Goal: Task Accomplishment & Management: Use online tool/utility

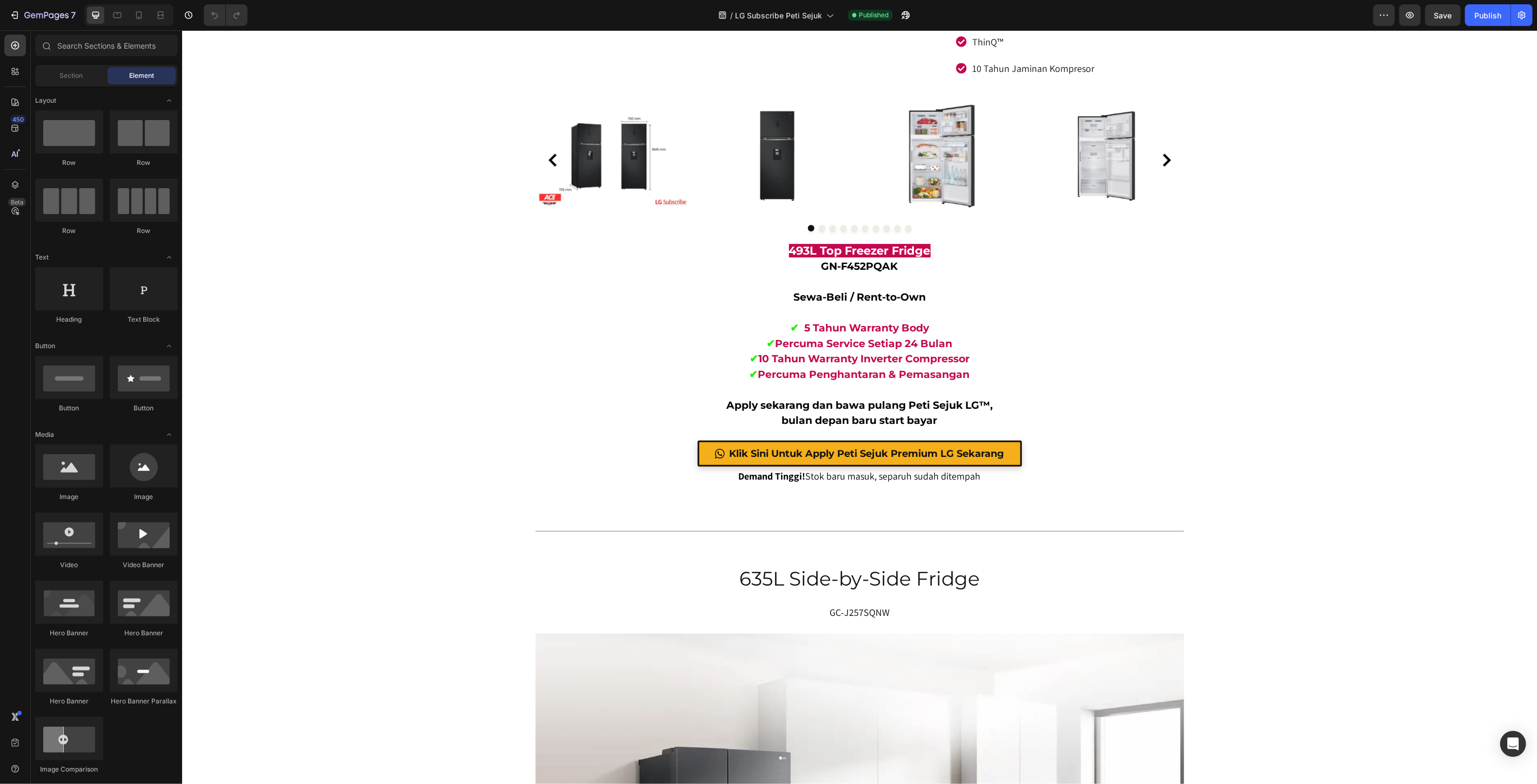
scroll to position [2823, 0]
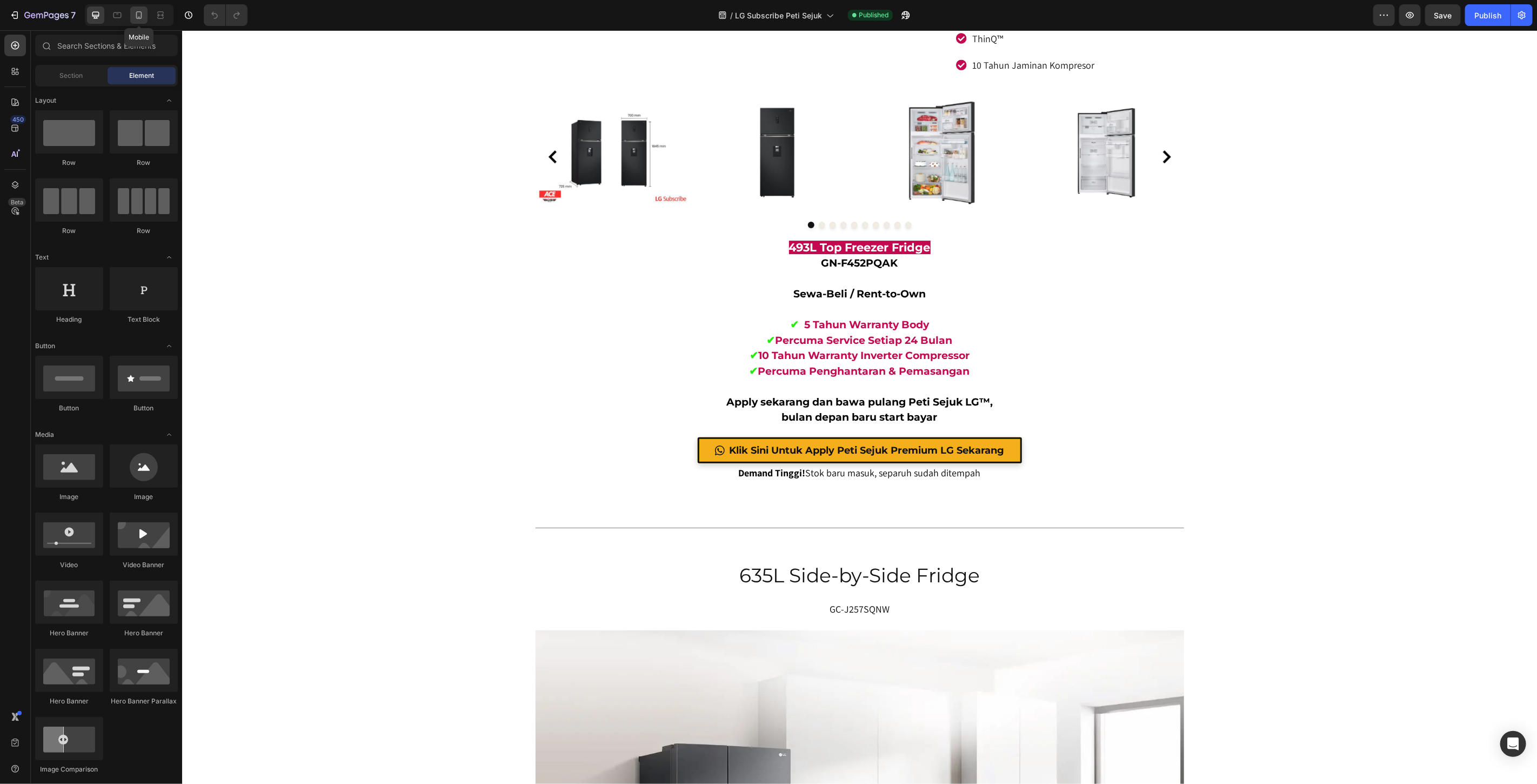
click at [147, 17] on div at bounding box center [138, 15] width 17 height 17
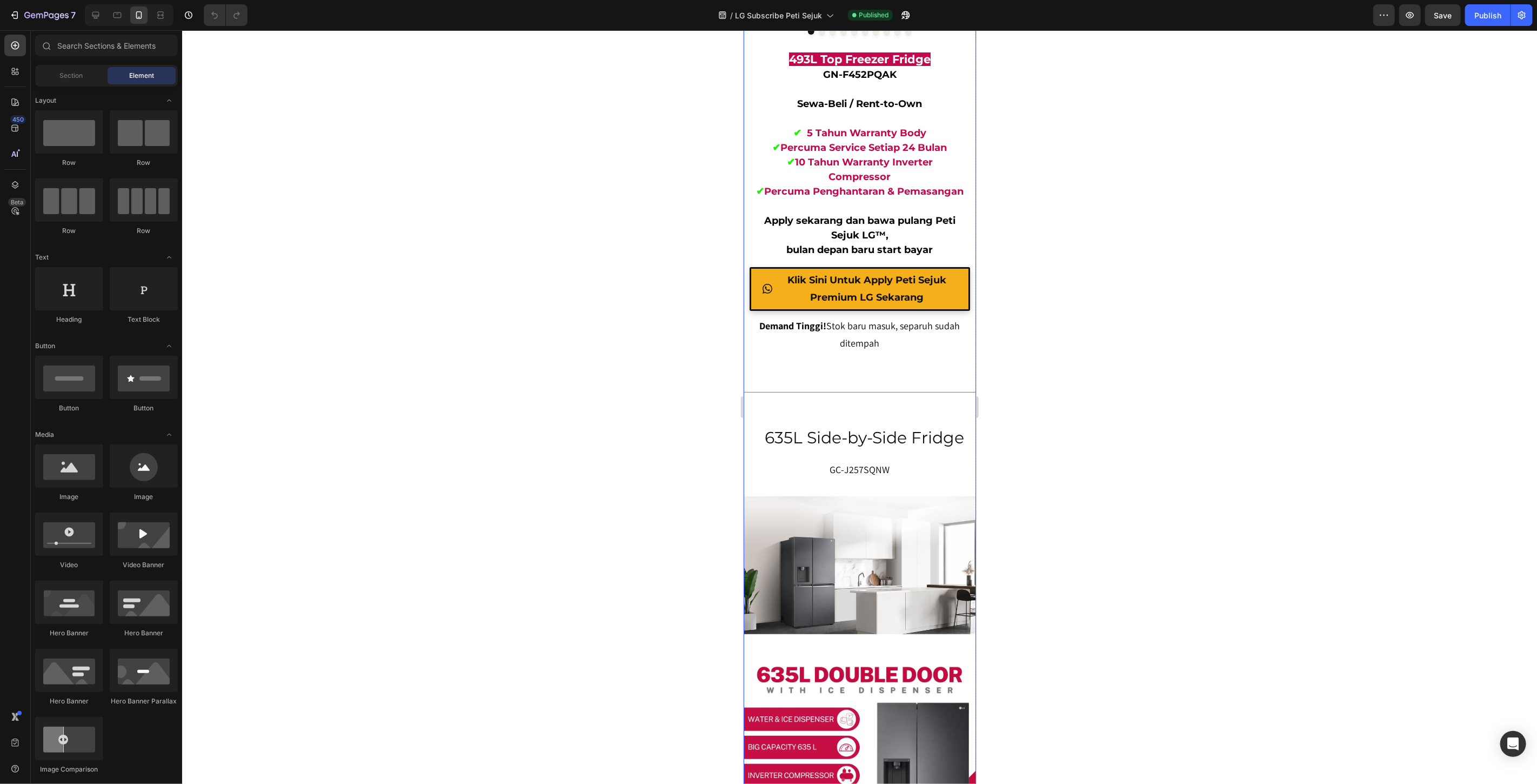
scroll to position [3446, 0]
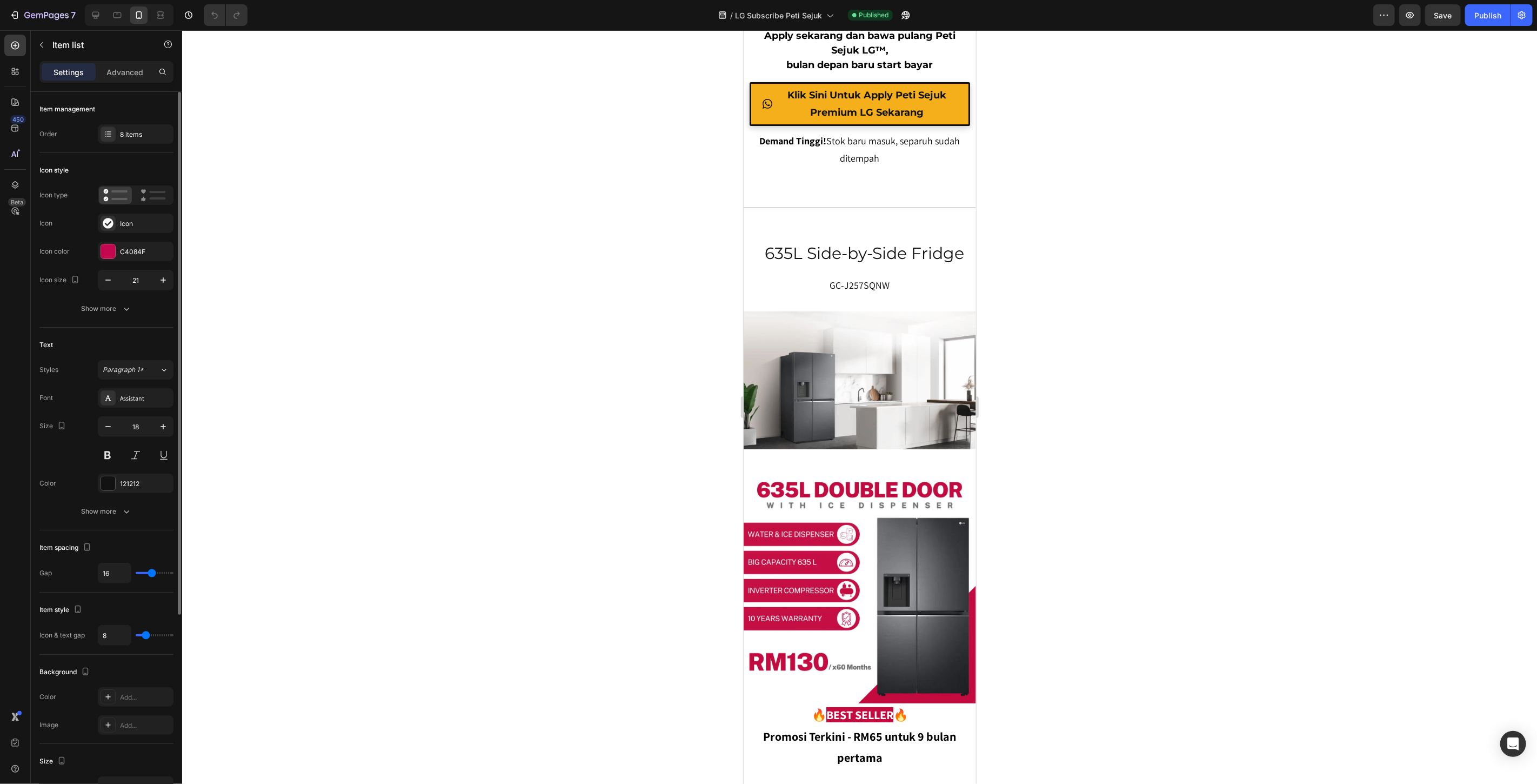
type input "10"
type input "9"
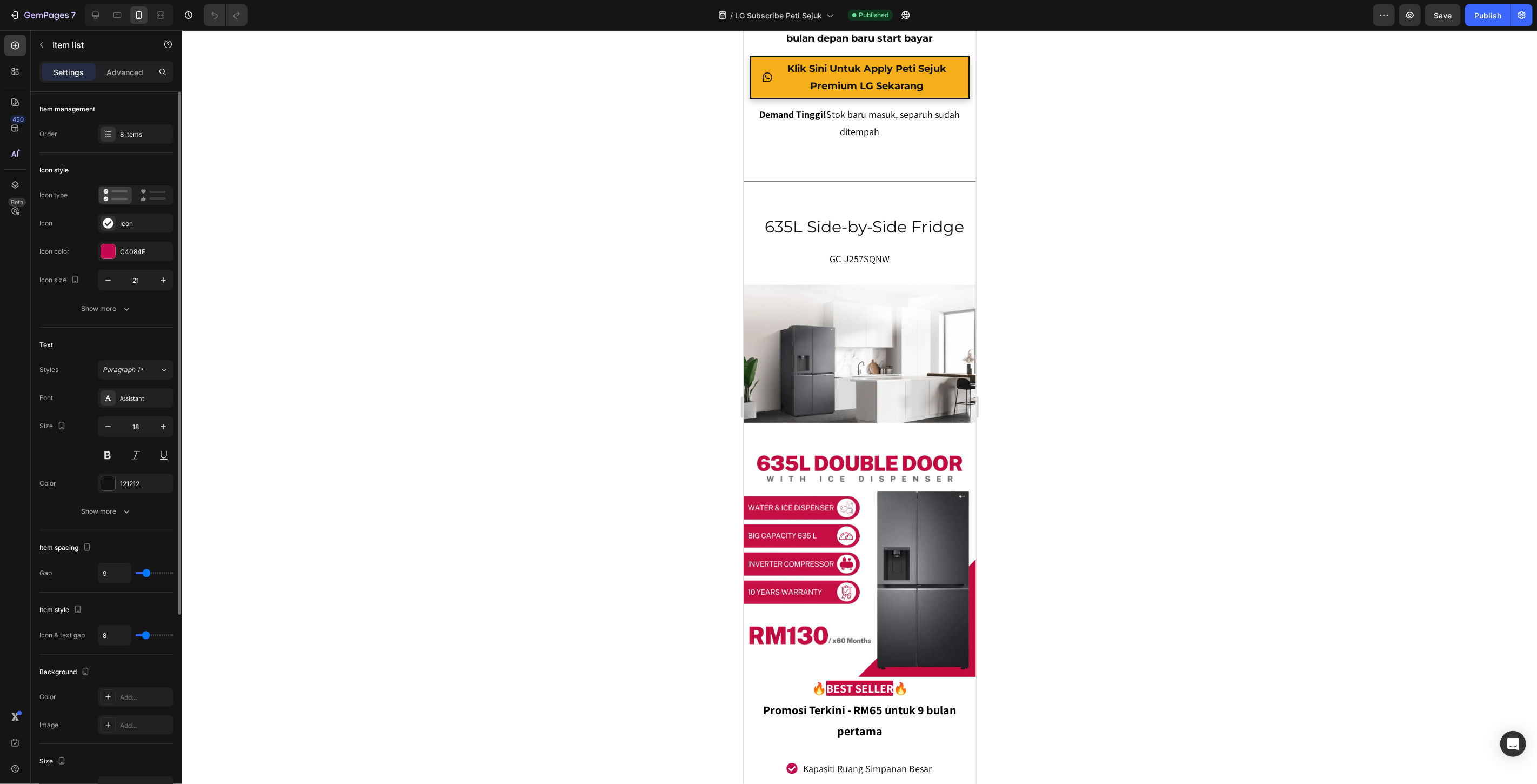
type input "8"
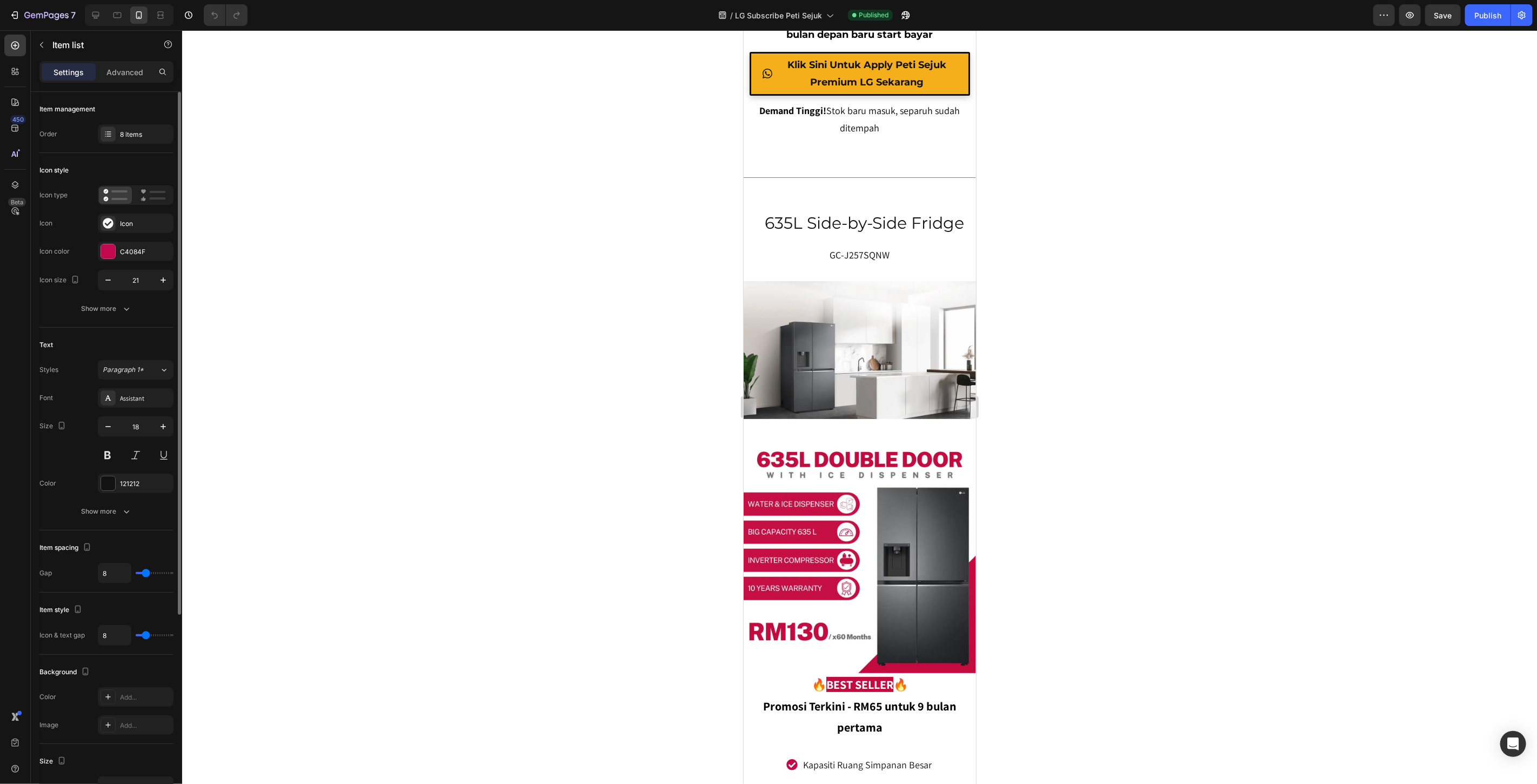
type input "7"
type input "6"
type input "5"
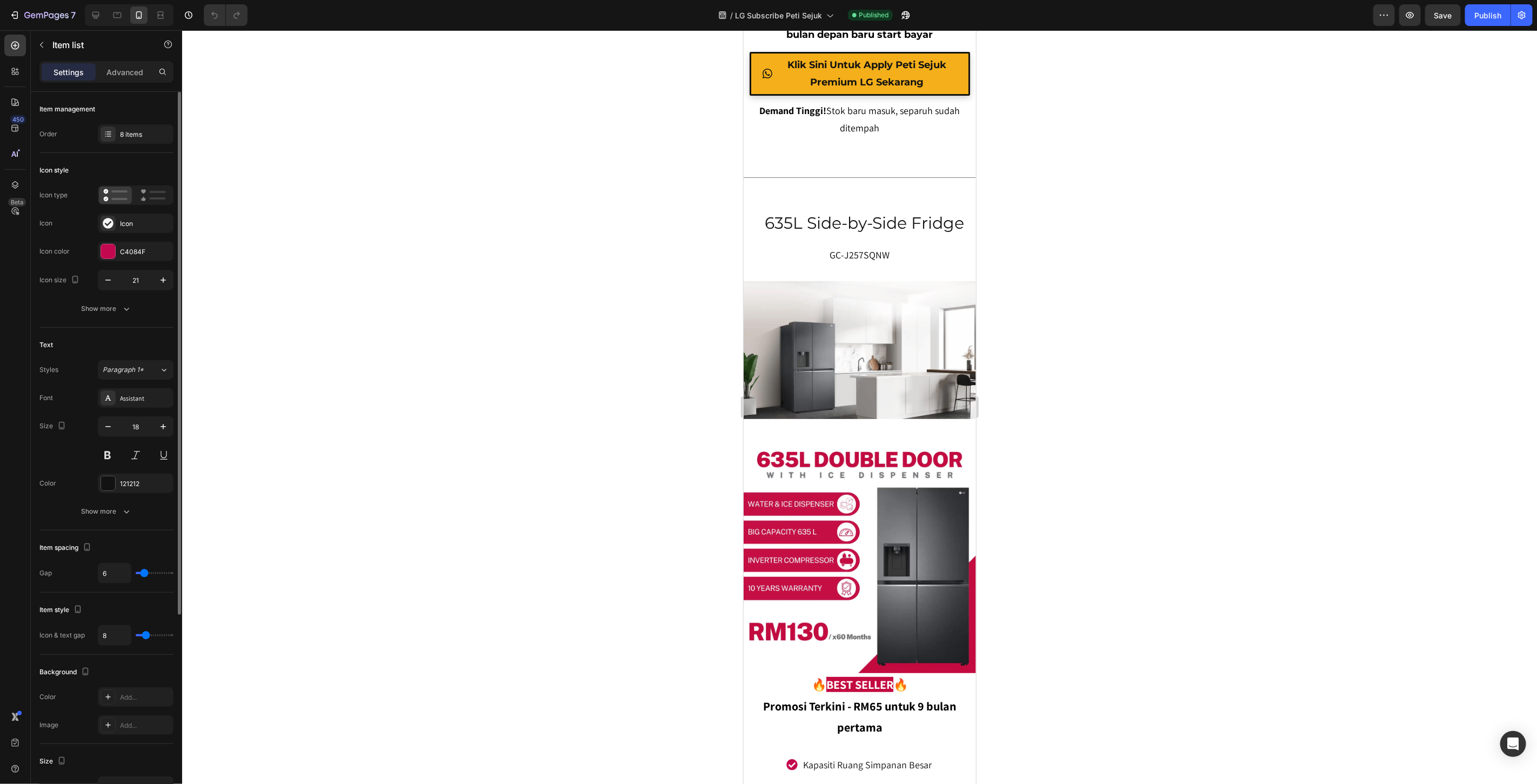
type input "5"
type input "4"
type input "3"
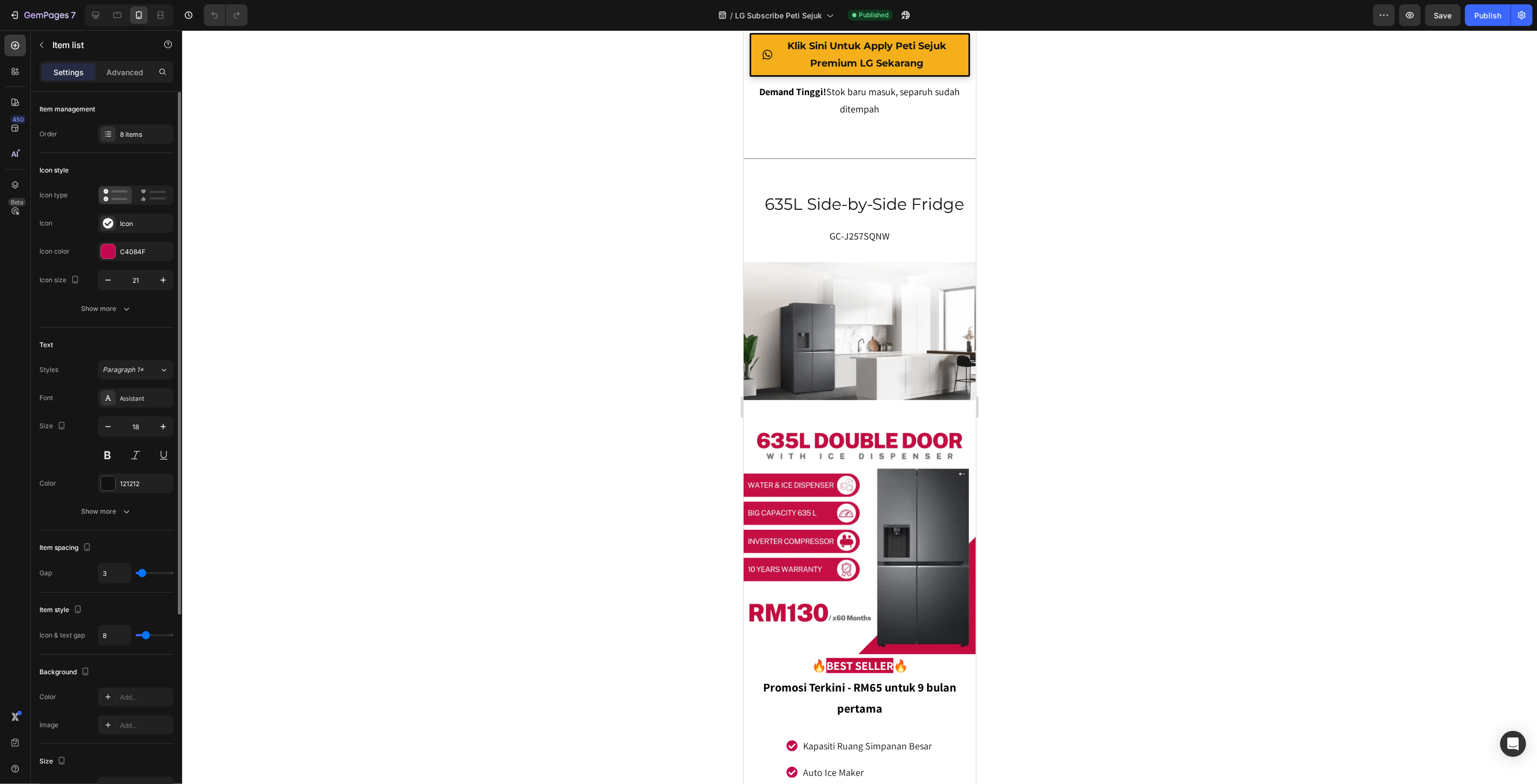
type input "2"
type input "1"
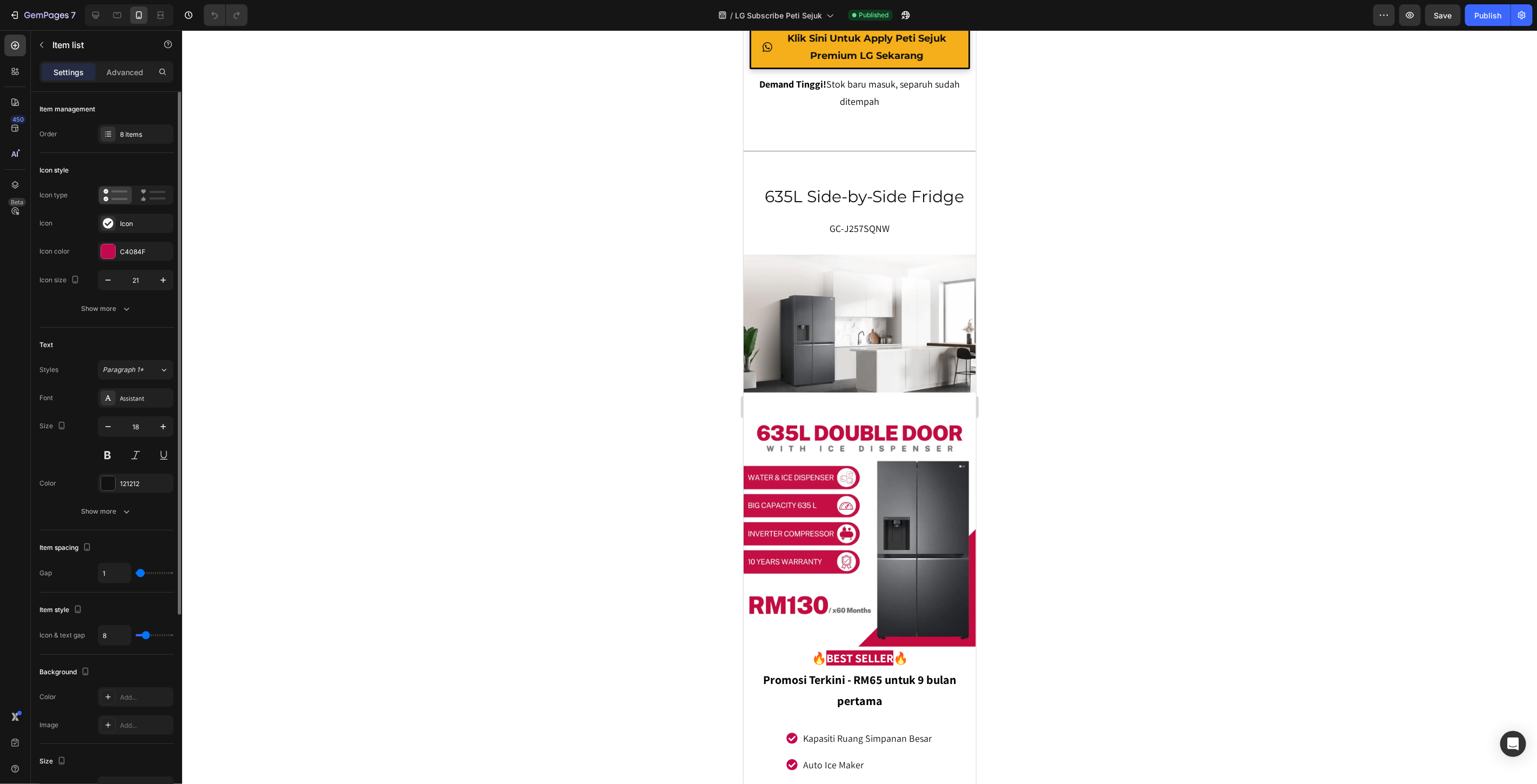
type input "0"
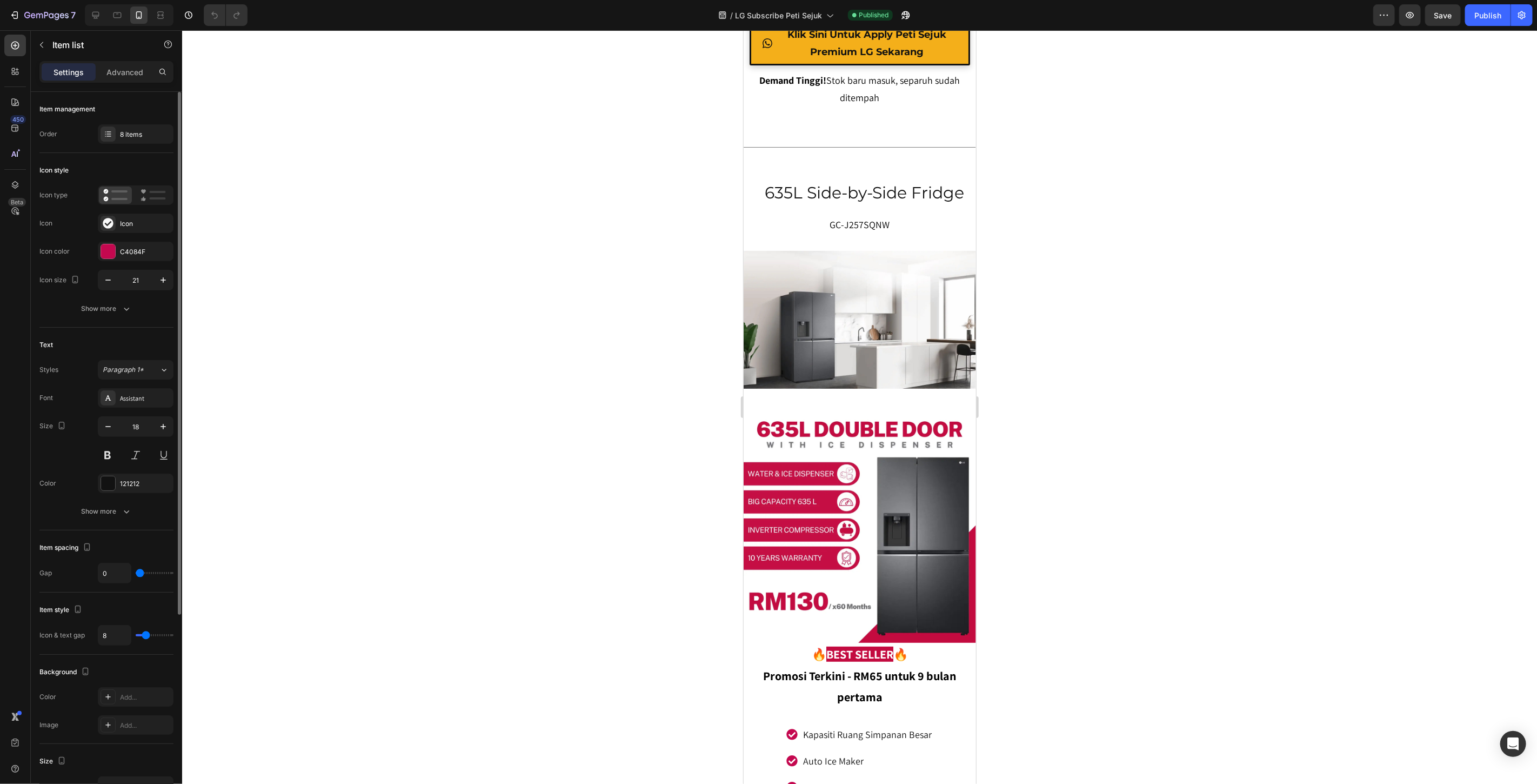
type input "1"
type input "2"
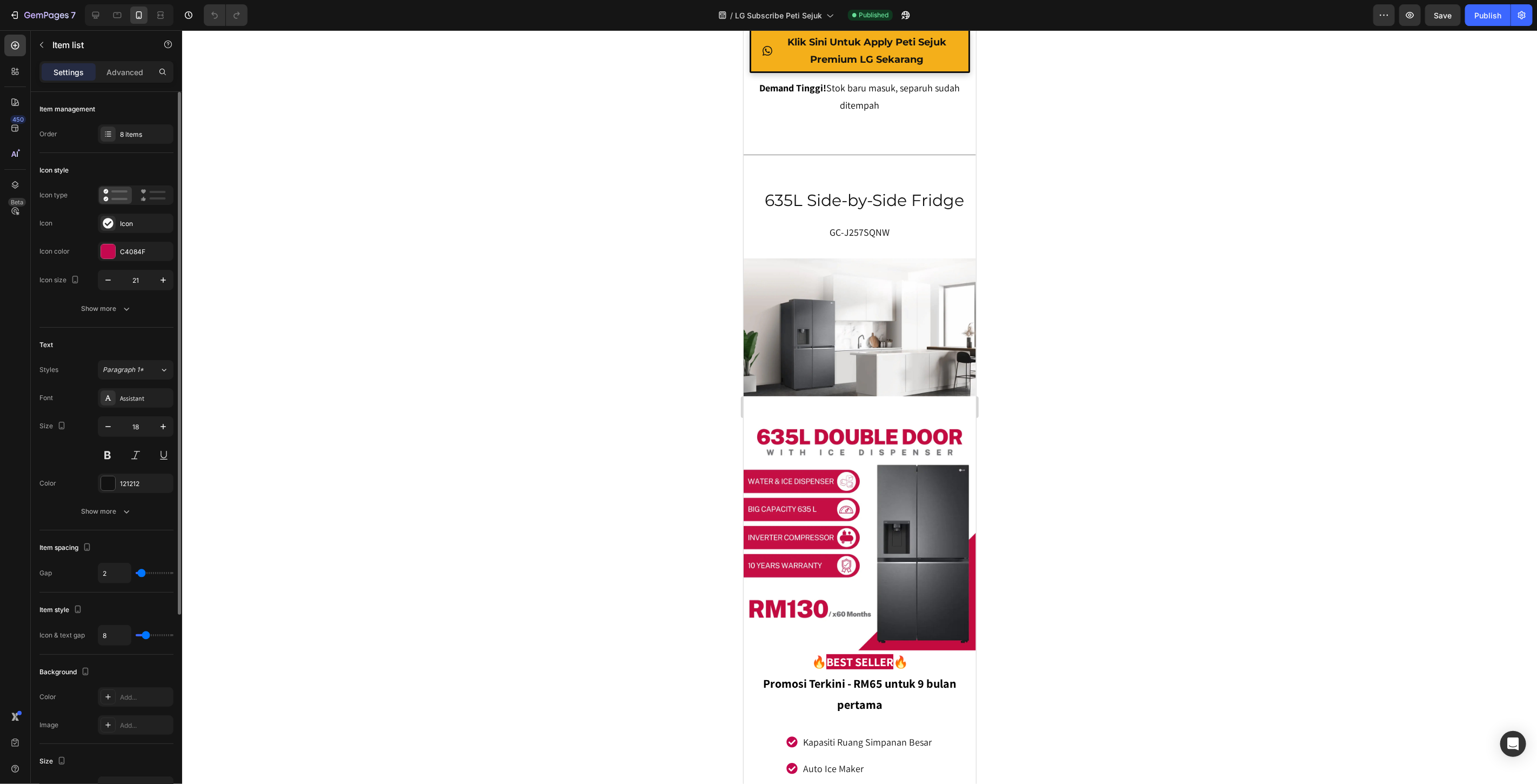
type input "3"
type input "4"
type input "5"
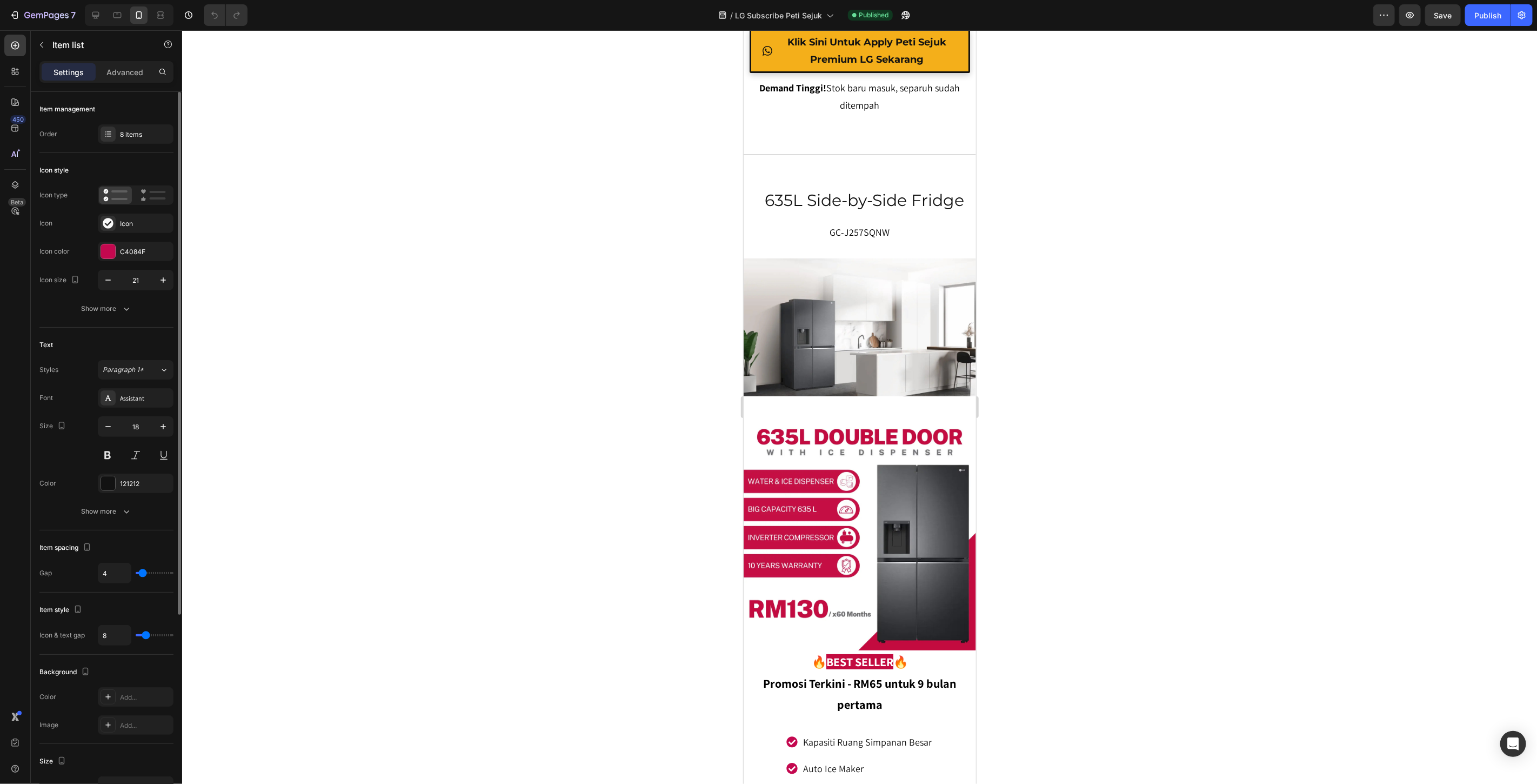
type input "5"
type input "6"
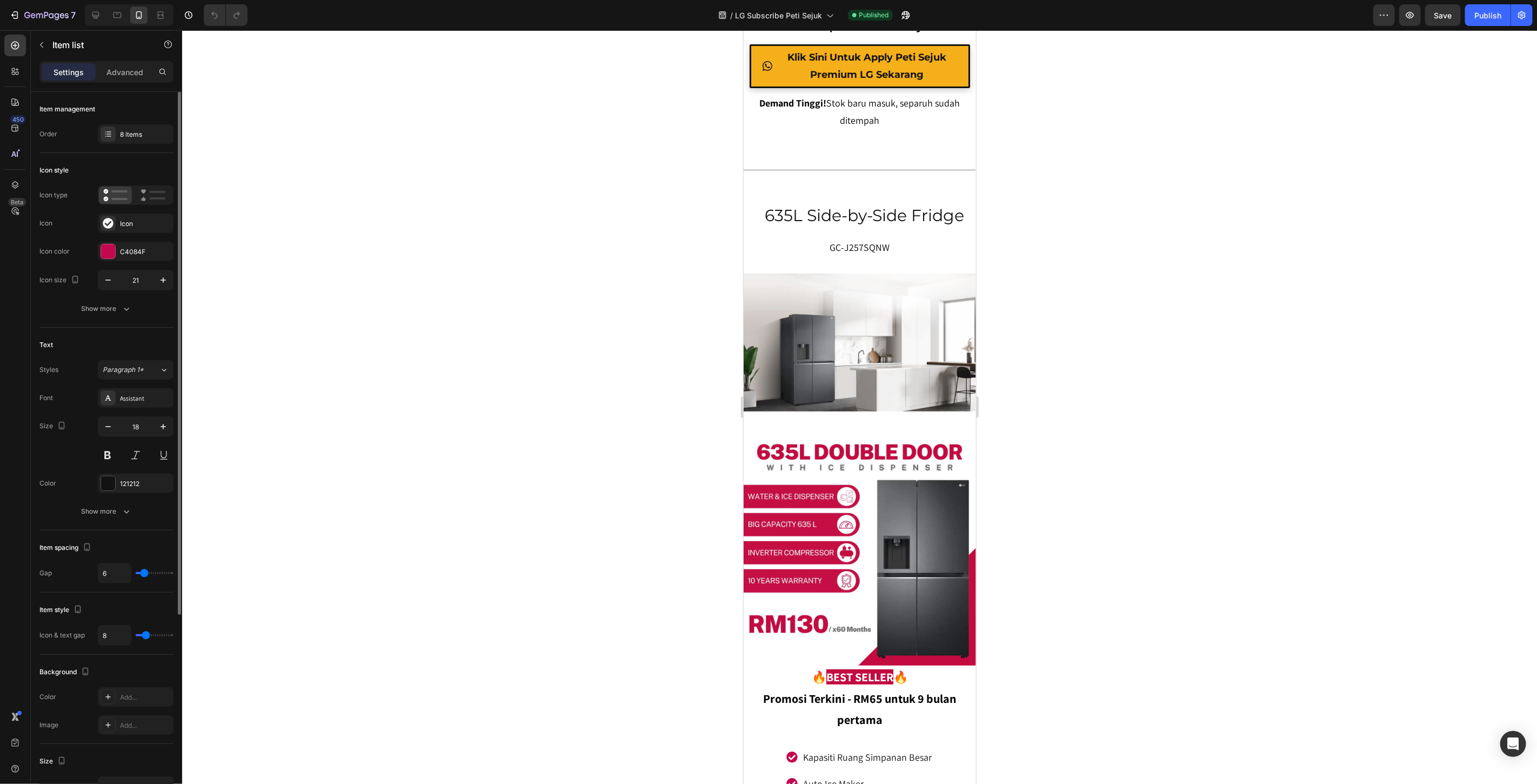
type input "7"
type input "8"
type input "9"
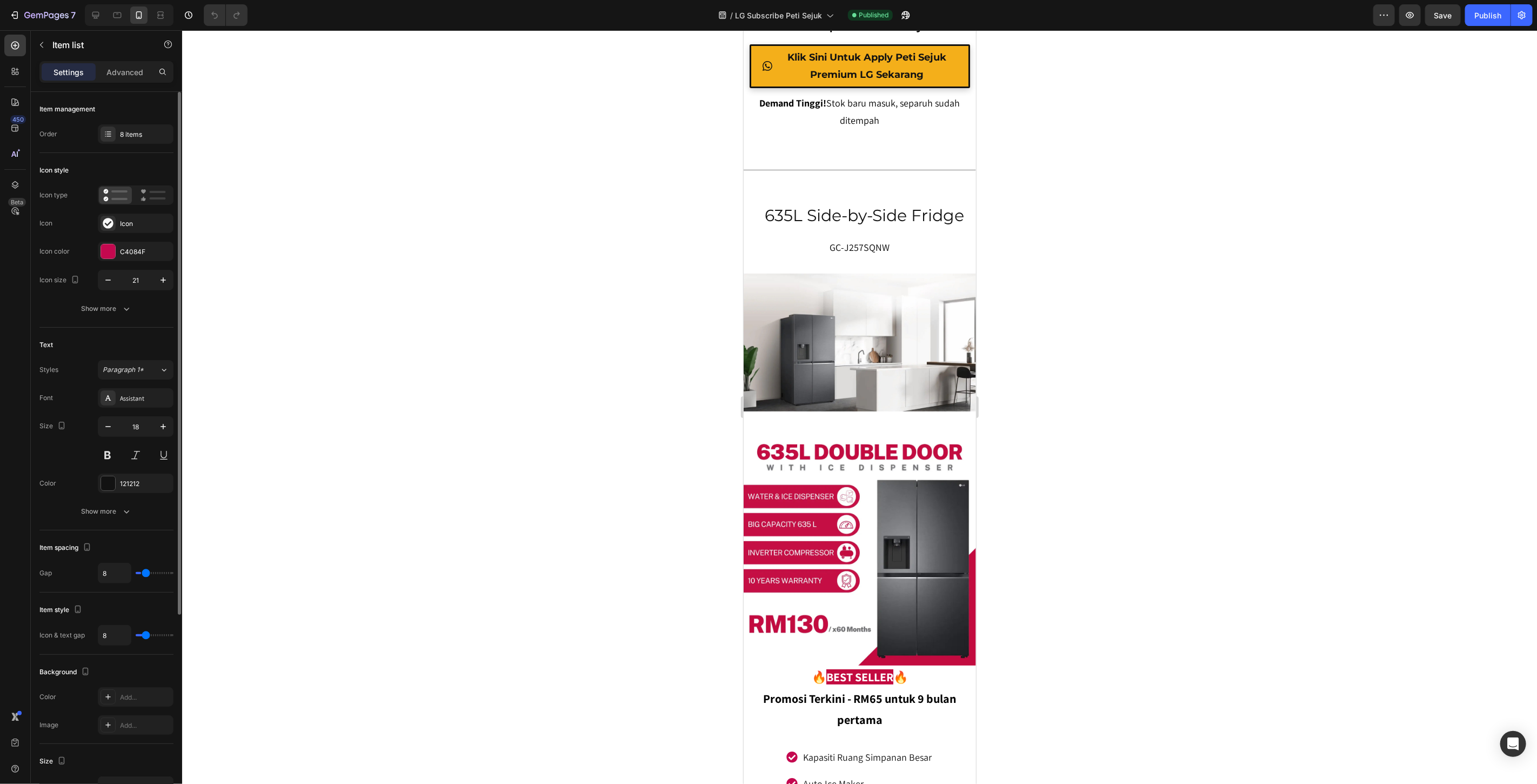
type input "9"
type input "10"
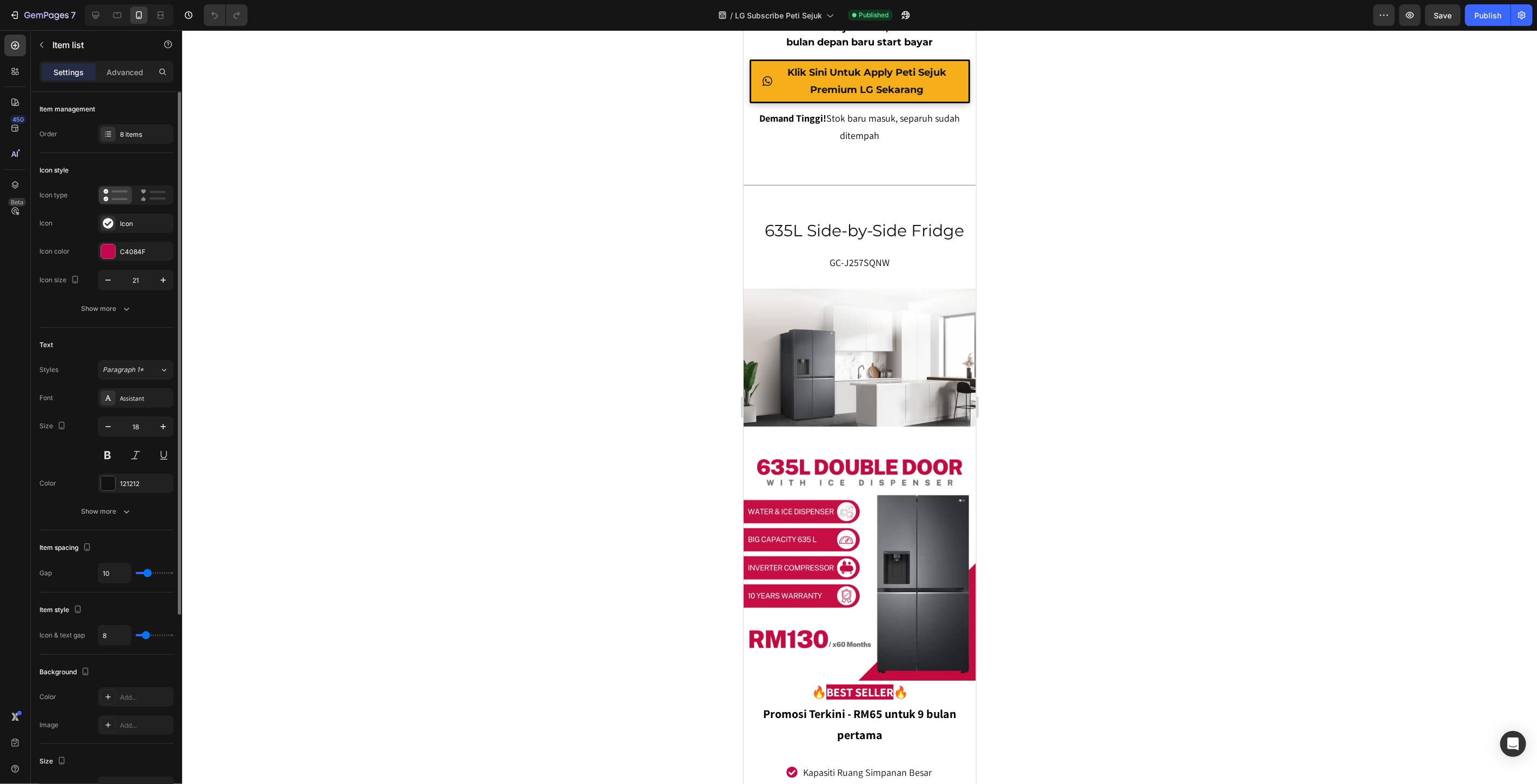
type input "9"
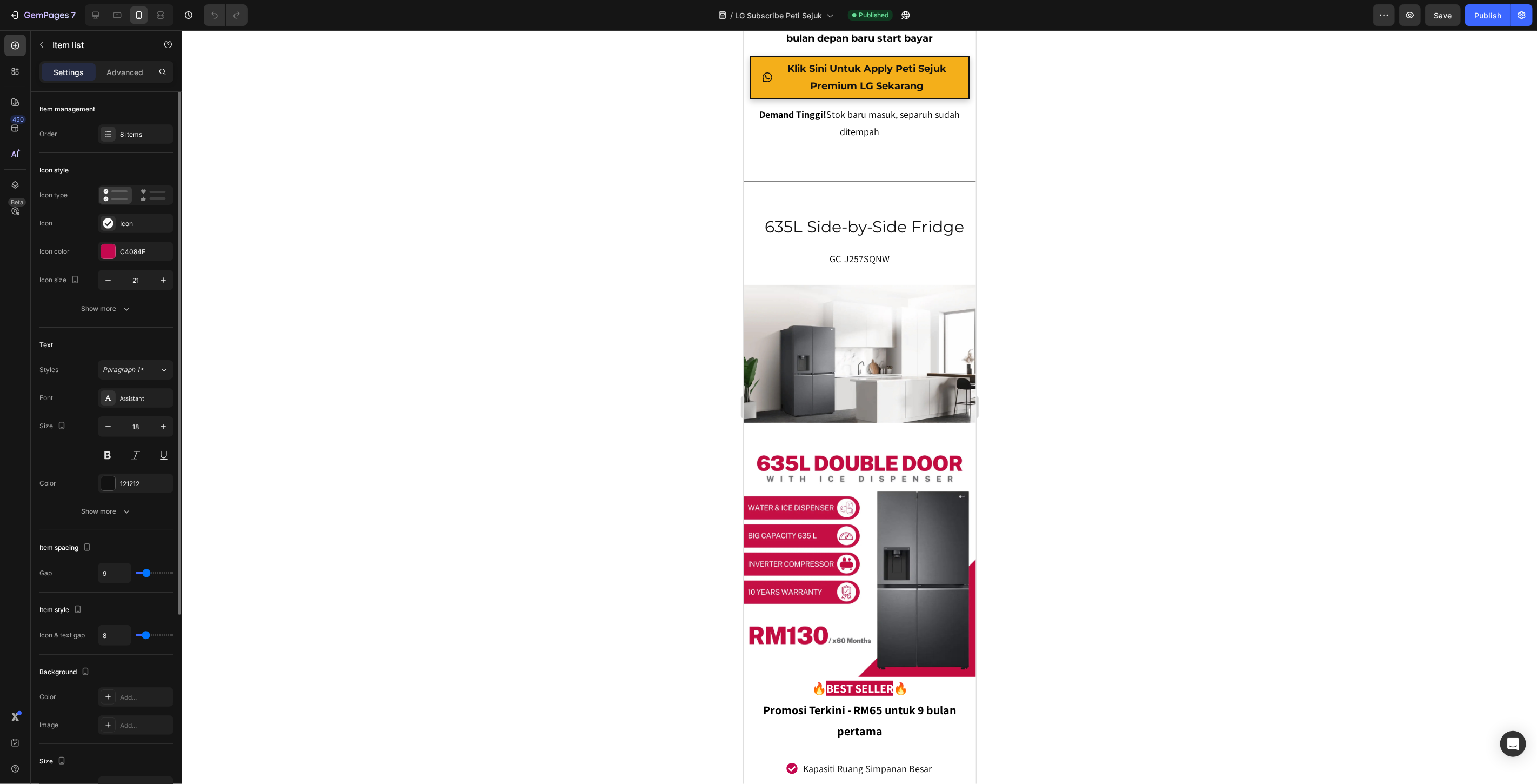
type input "8"
type input "7"
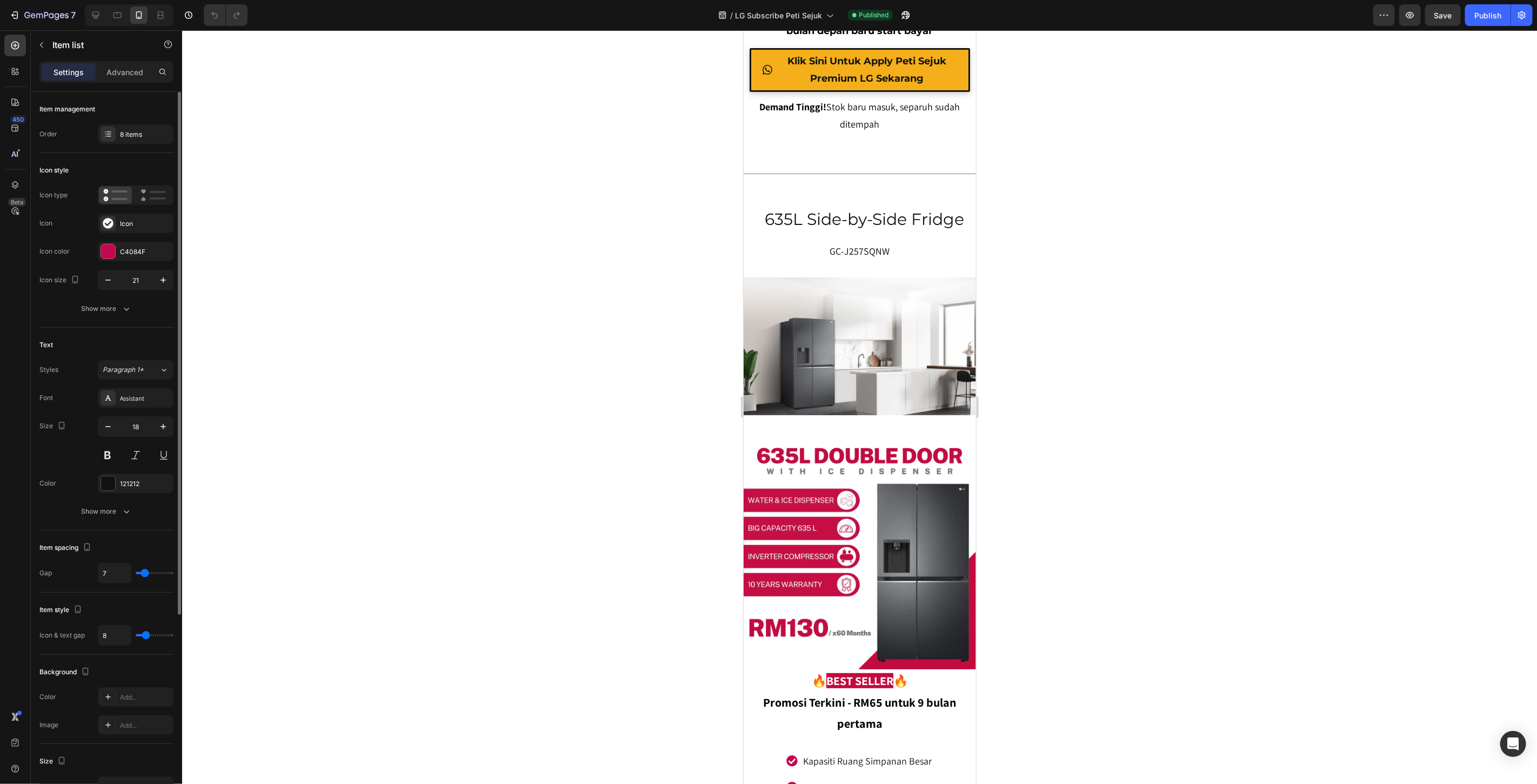
type input "6"
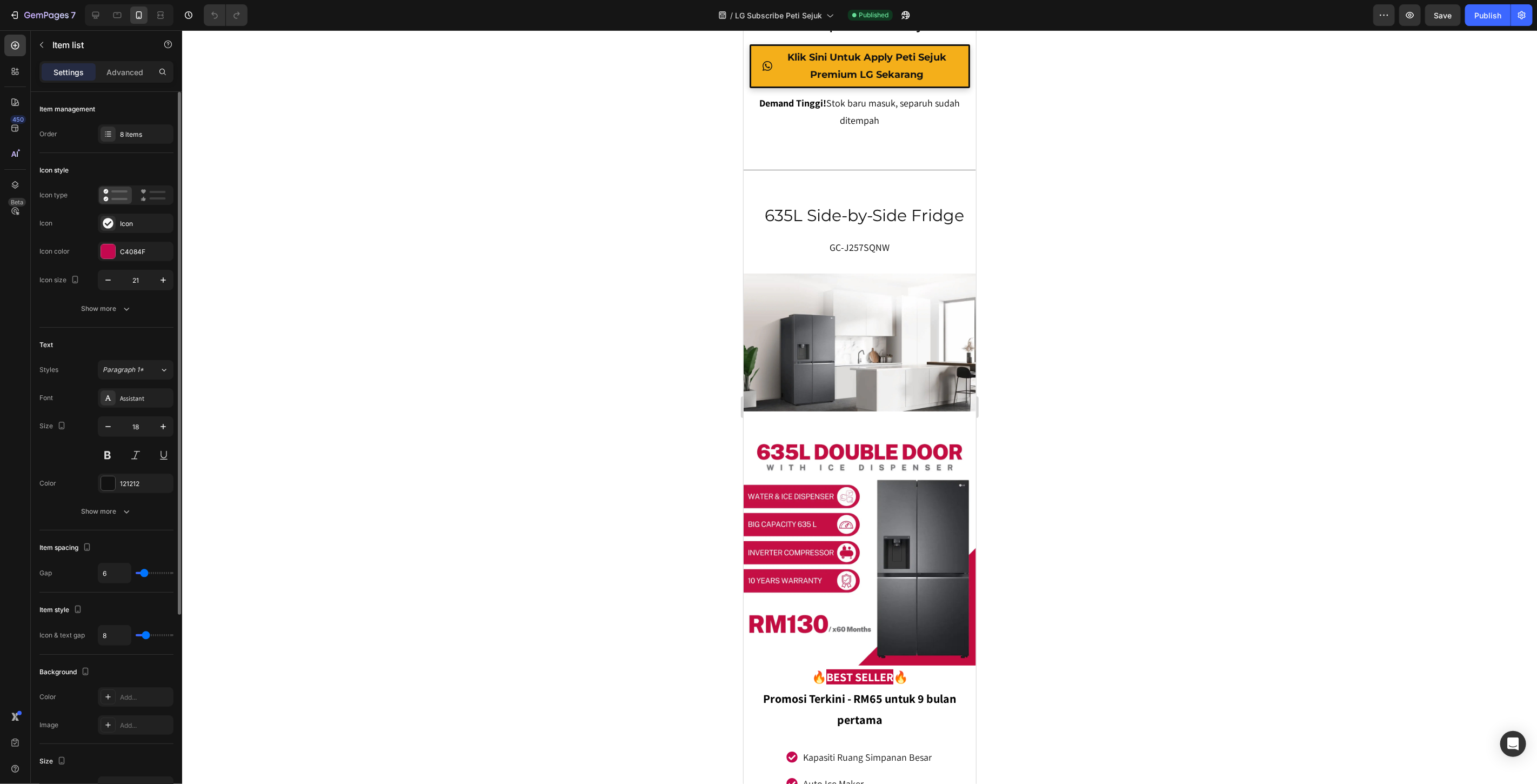
type input "5"
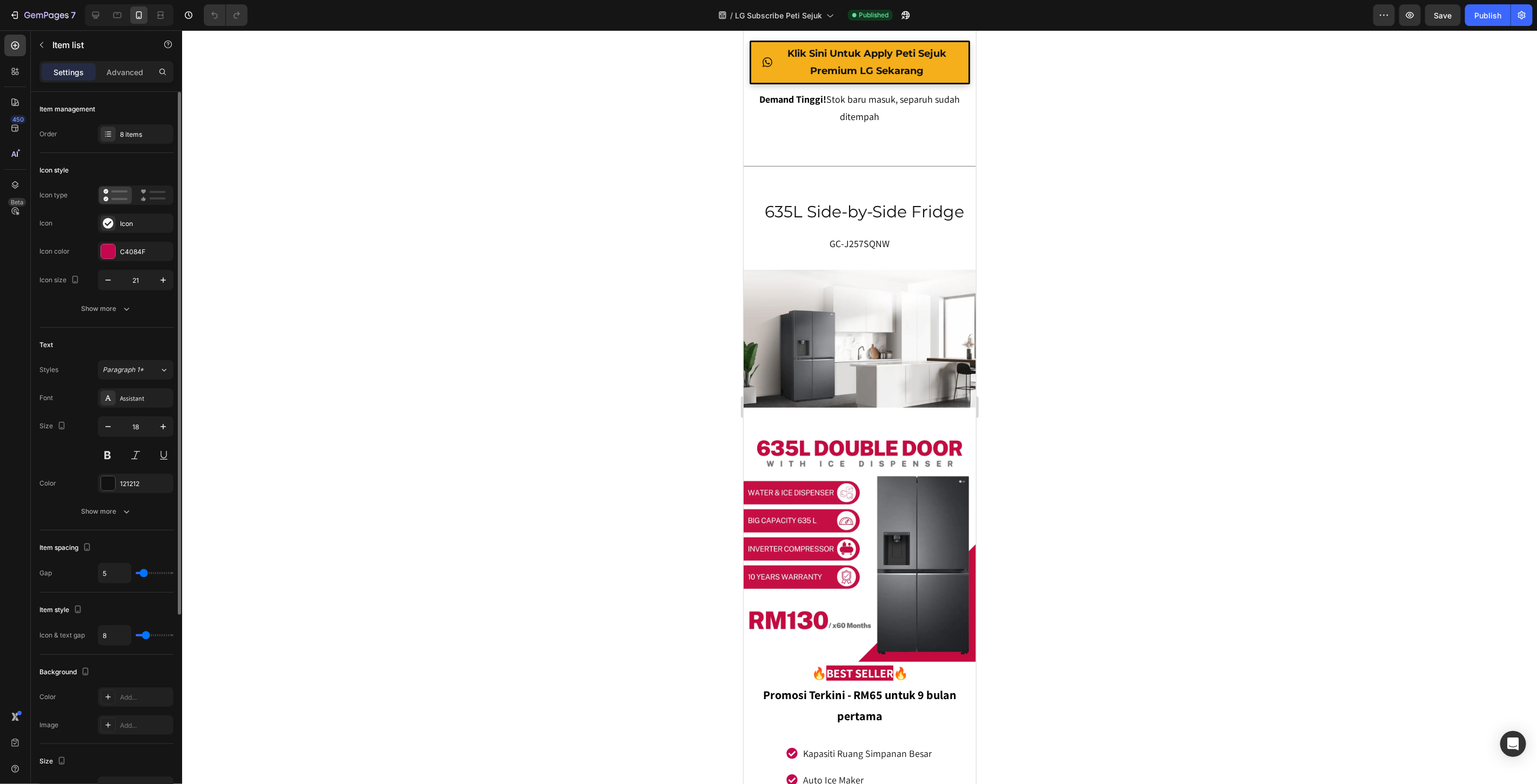
type input "5"
click at [143, 574] on input "range" at bounding box center [154, 573] width 38 height 2
click at [1062, 257] on div at bounding box center [860, 407] width 1355 height 754
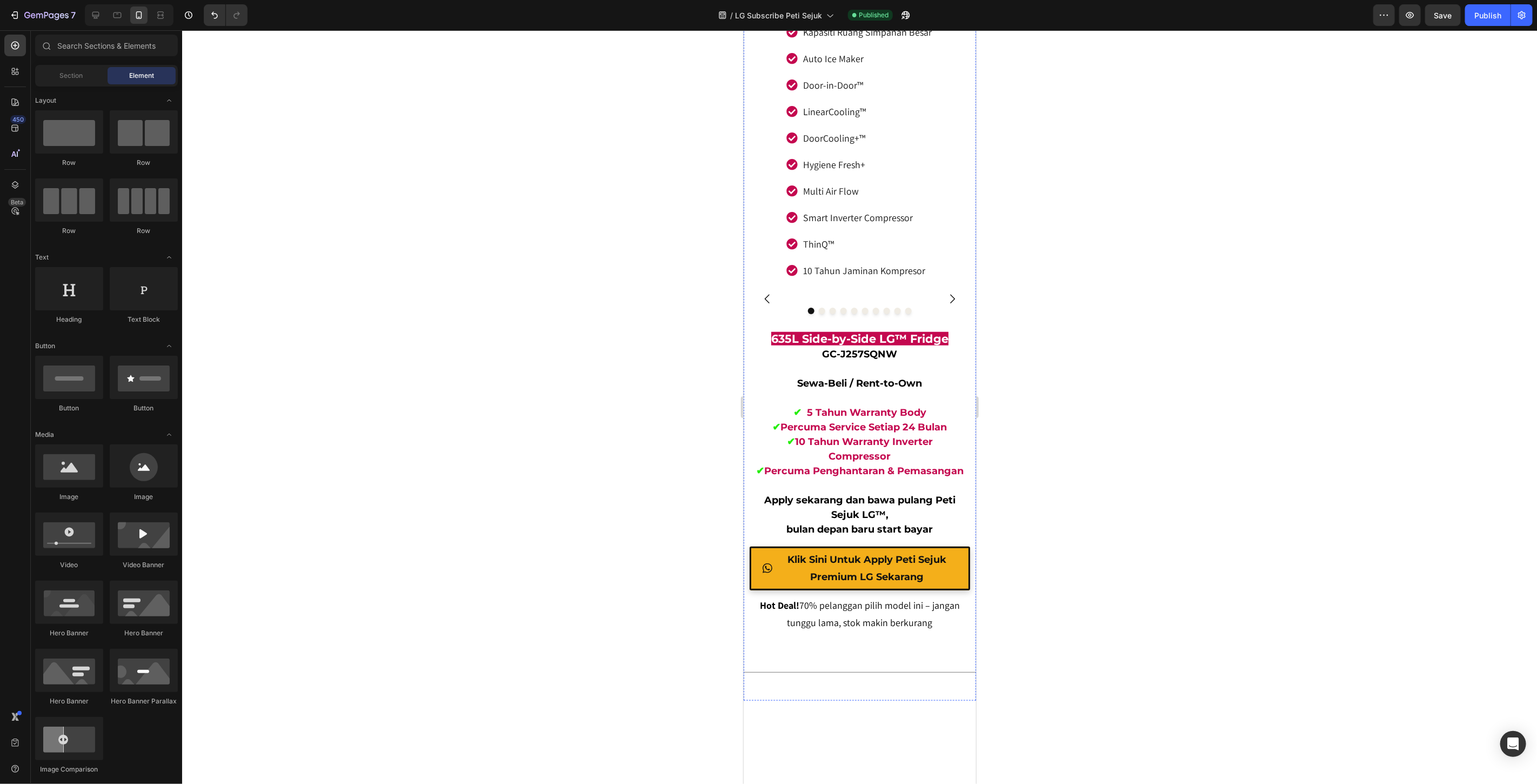
scroll to position [4467, 0]
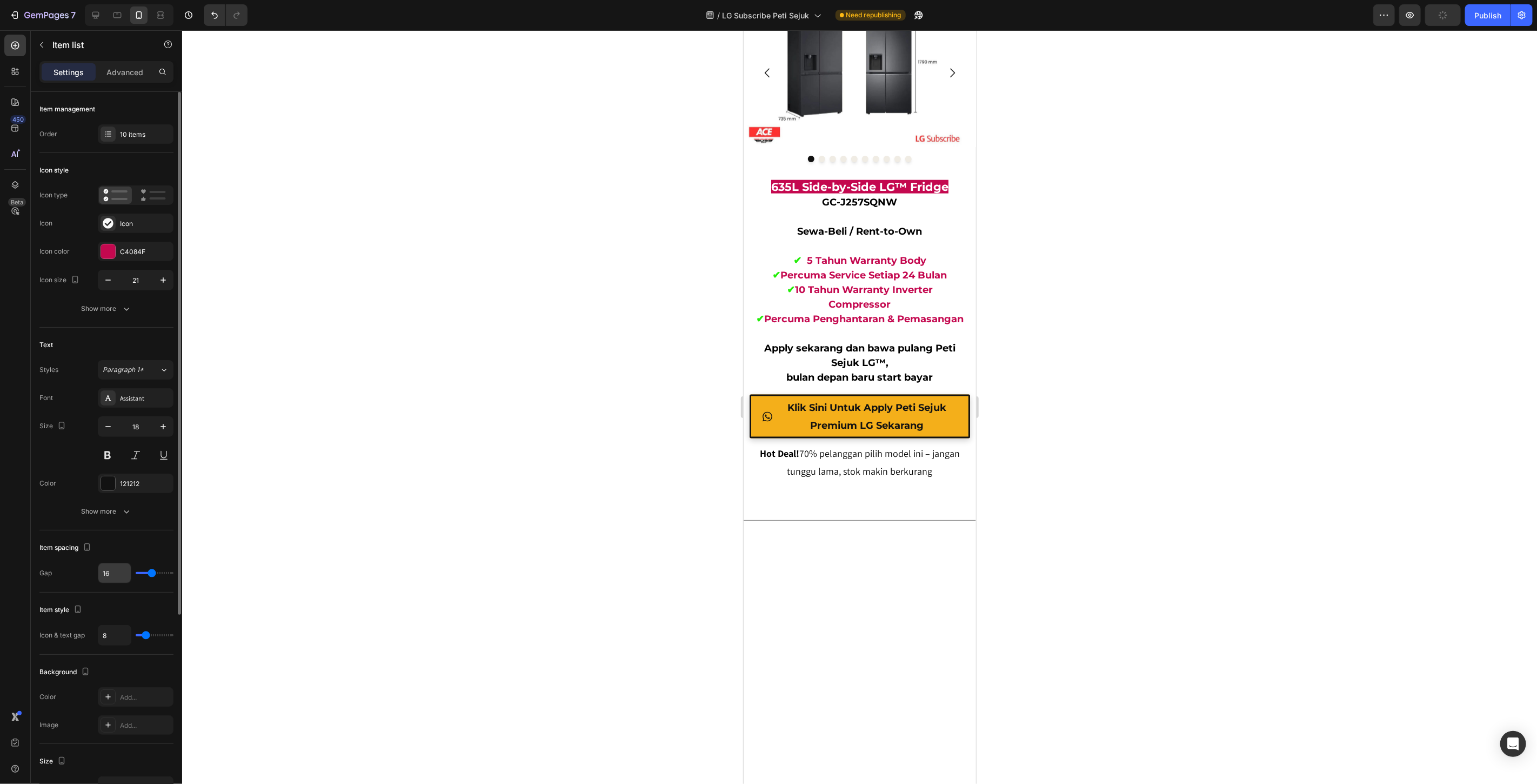
click at [117, 576] on input "16" at bounding box center [114, 573] width 33 height 20
type input "5"
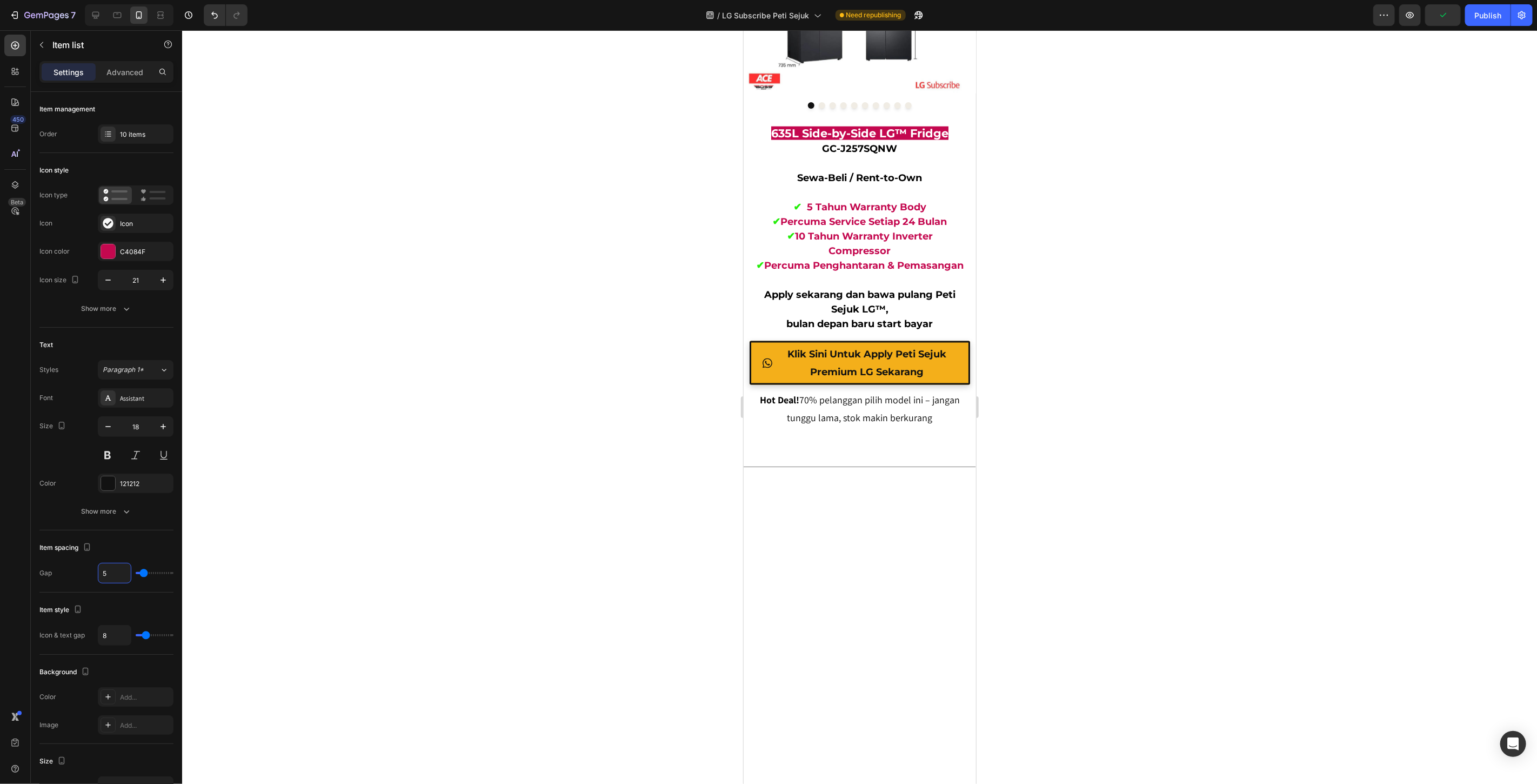
type input "5"
click at [604, 518] on div at bounding box center [860, 407] width 1355 height 754
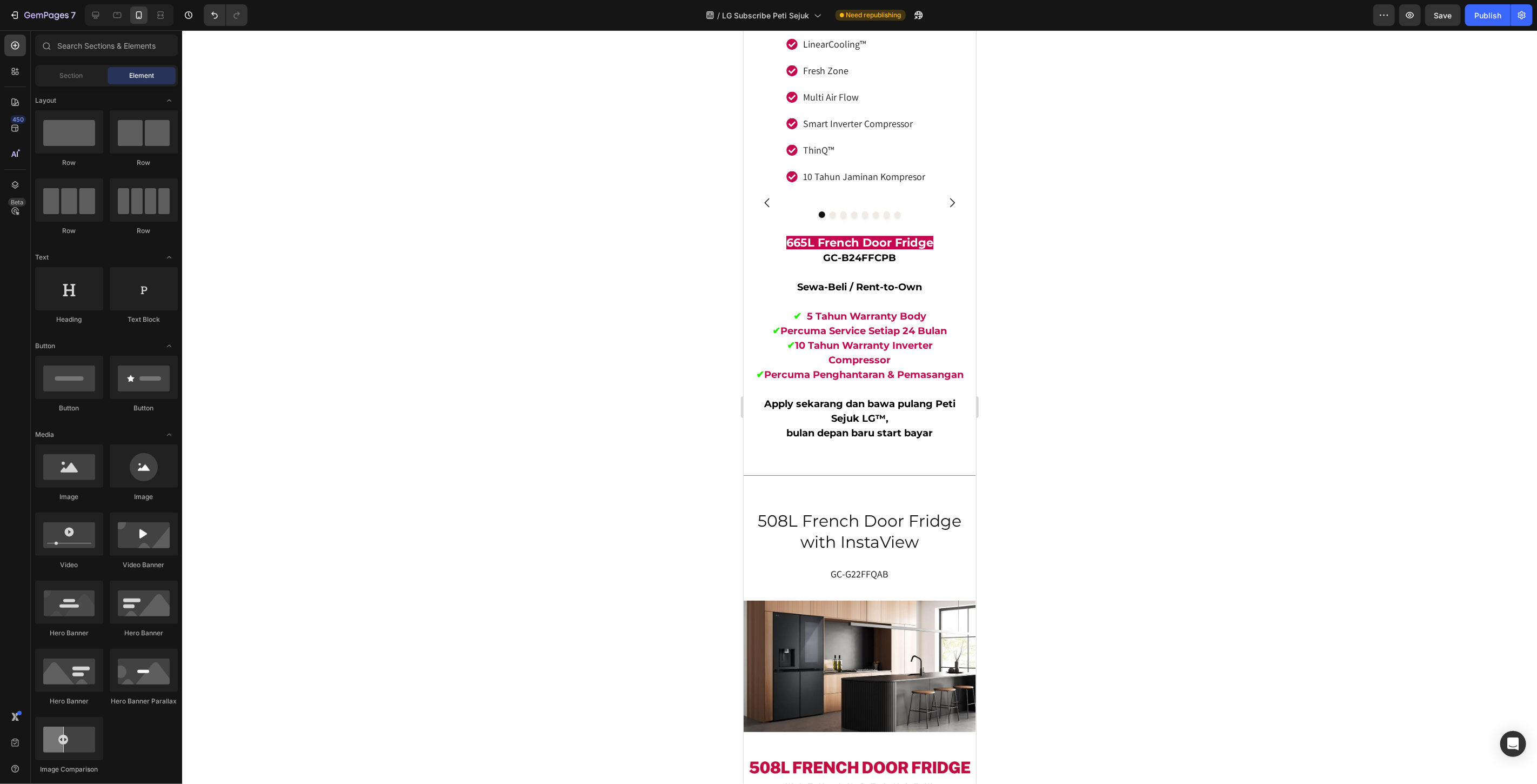
scroll to position [5849, 0]
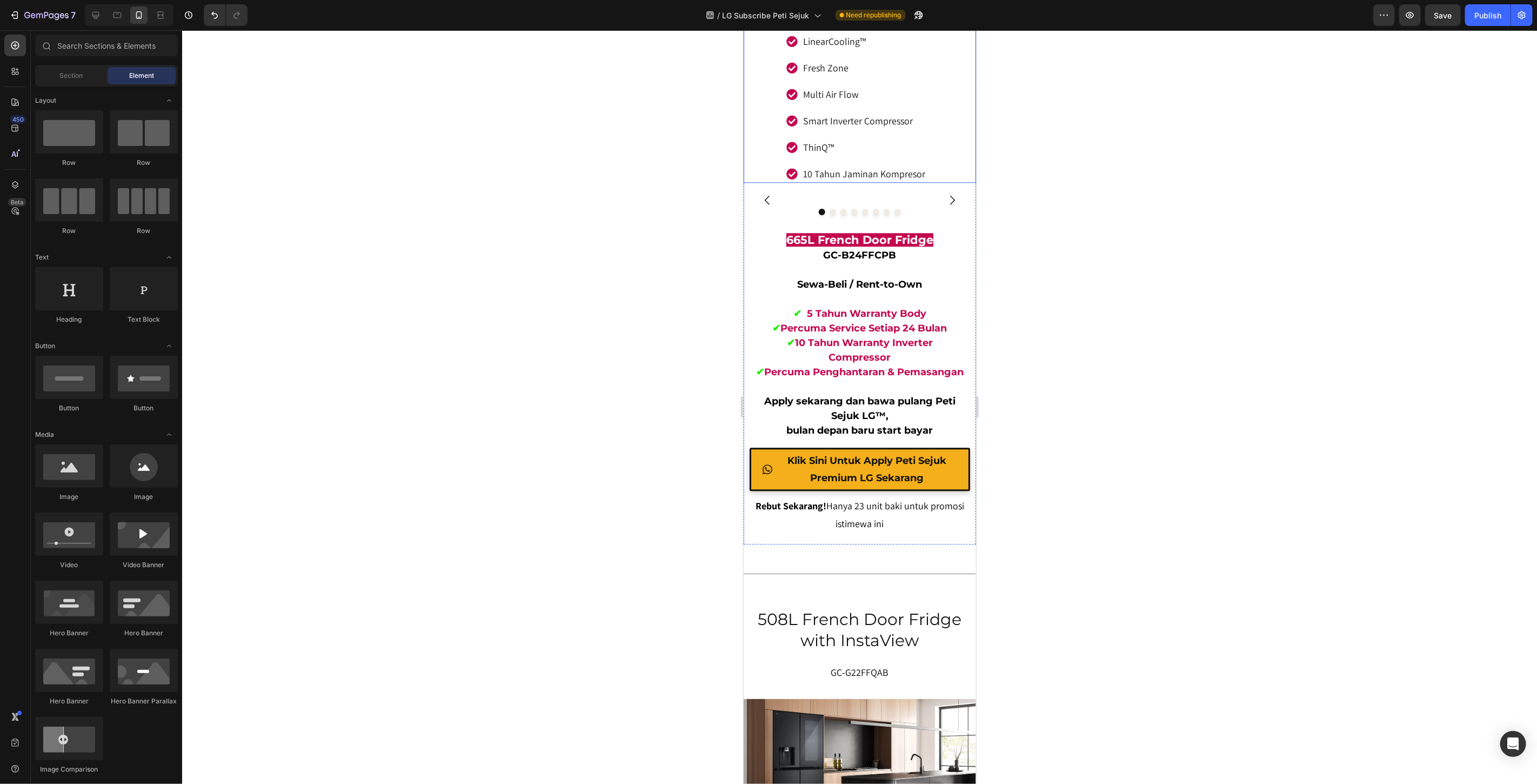
click at [935, 182] on div "Kapasiti Ruang Simpanan Besar LinearCooling™ Fresh Zone Multi Air Flow Smart In…" at bounding box center [859, 94] width 211 height 177
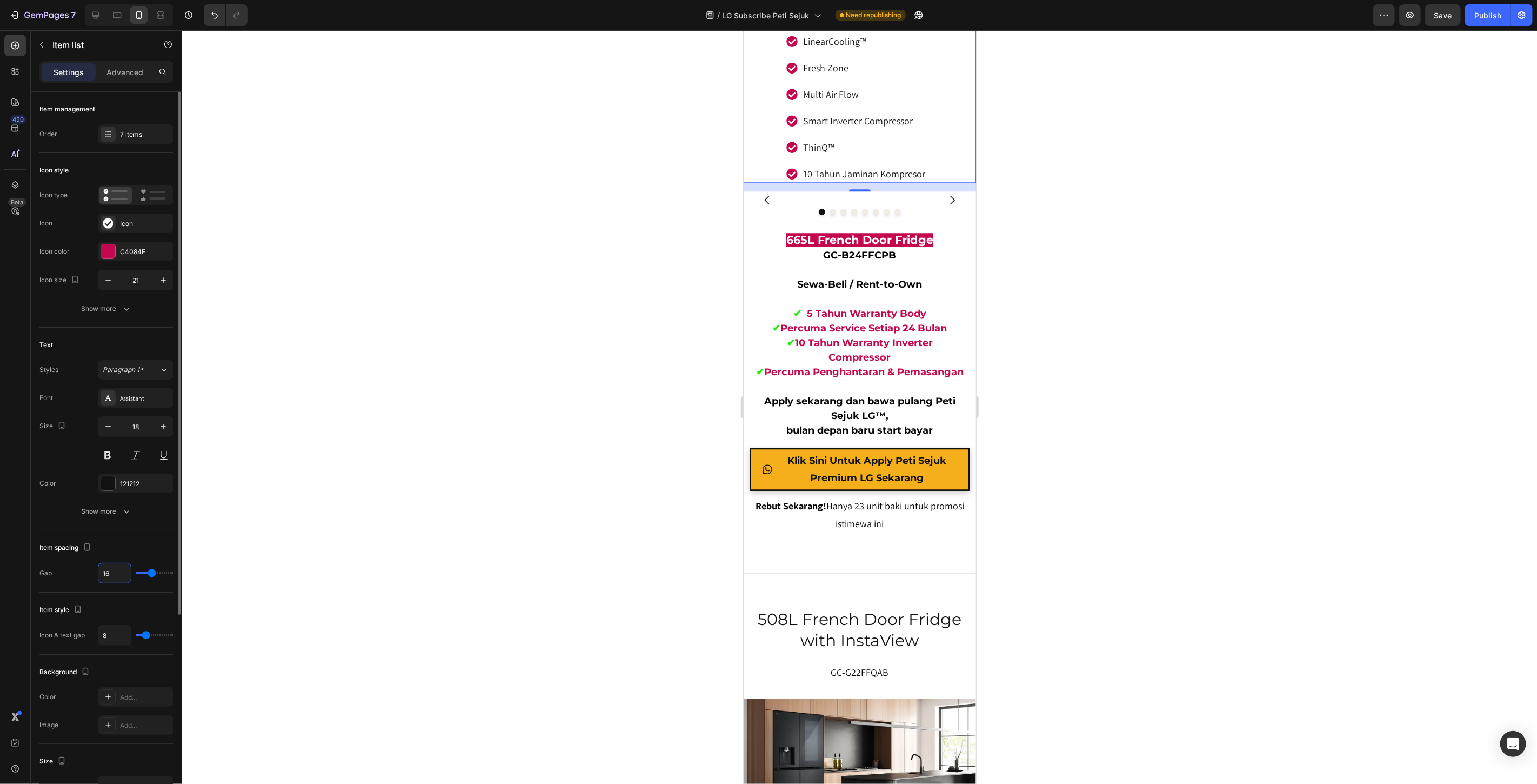
type input "5"
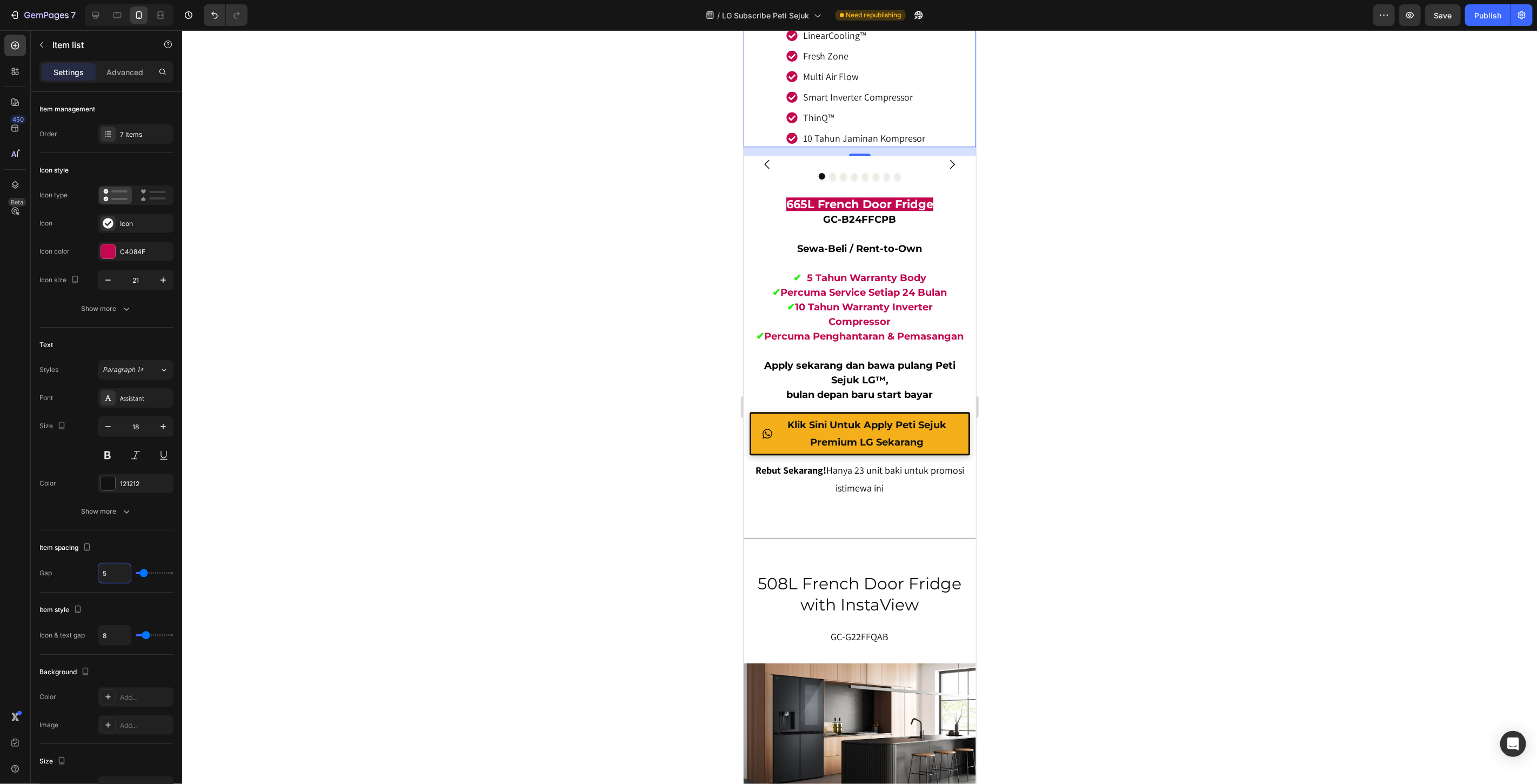
type input "5"
click at [636, 495] on div at bounding box center [860, 407] width 1355 height 754
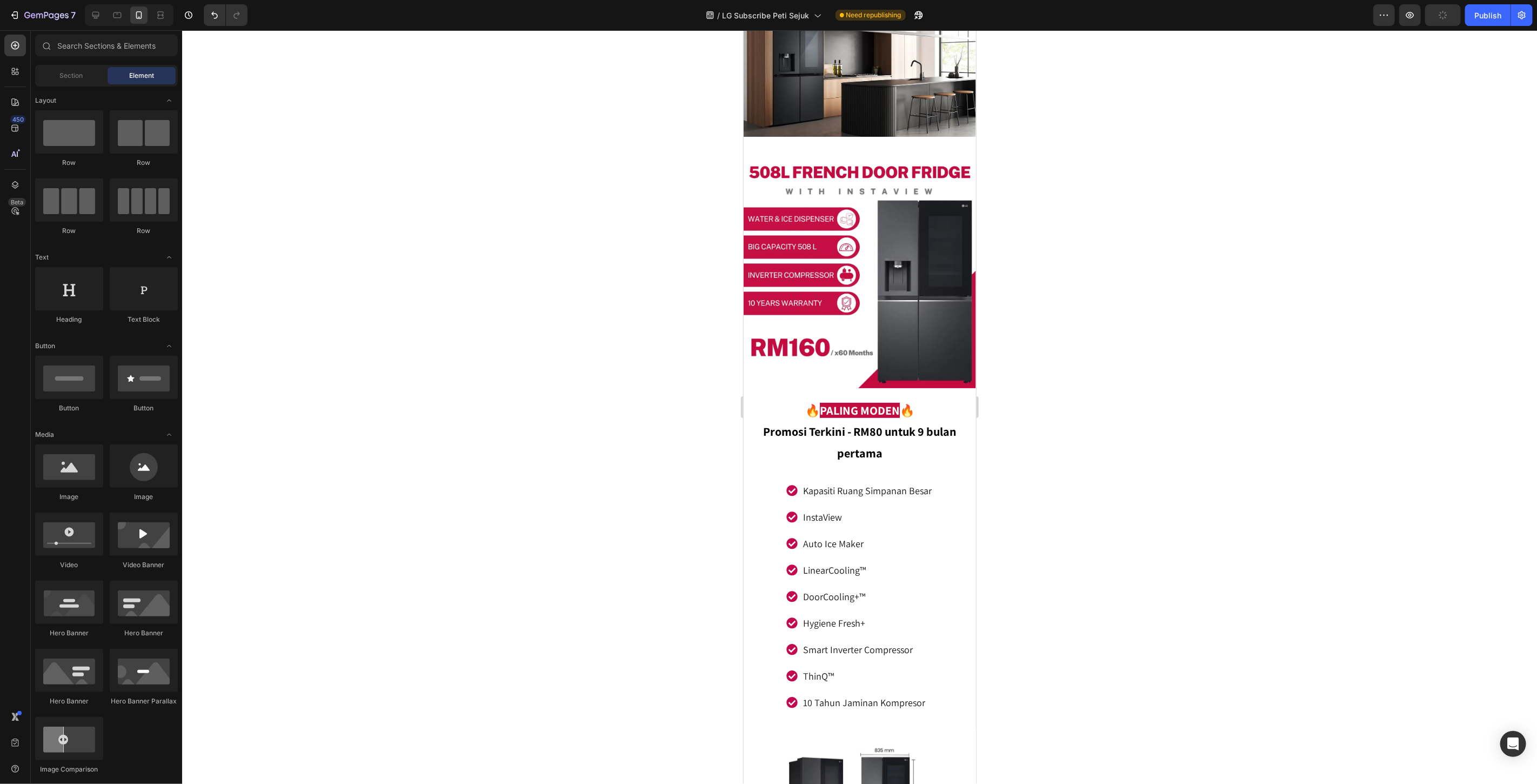
scroll to position [7230, 0]
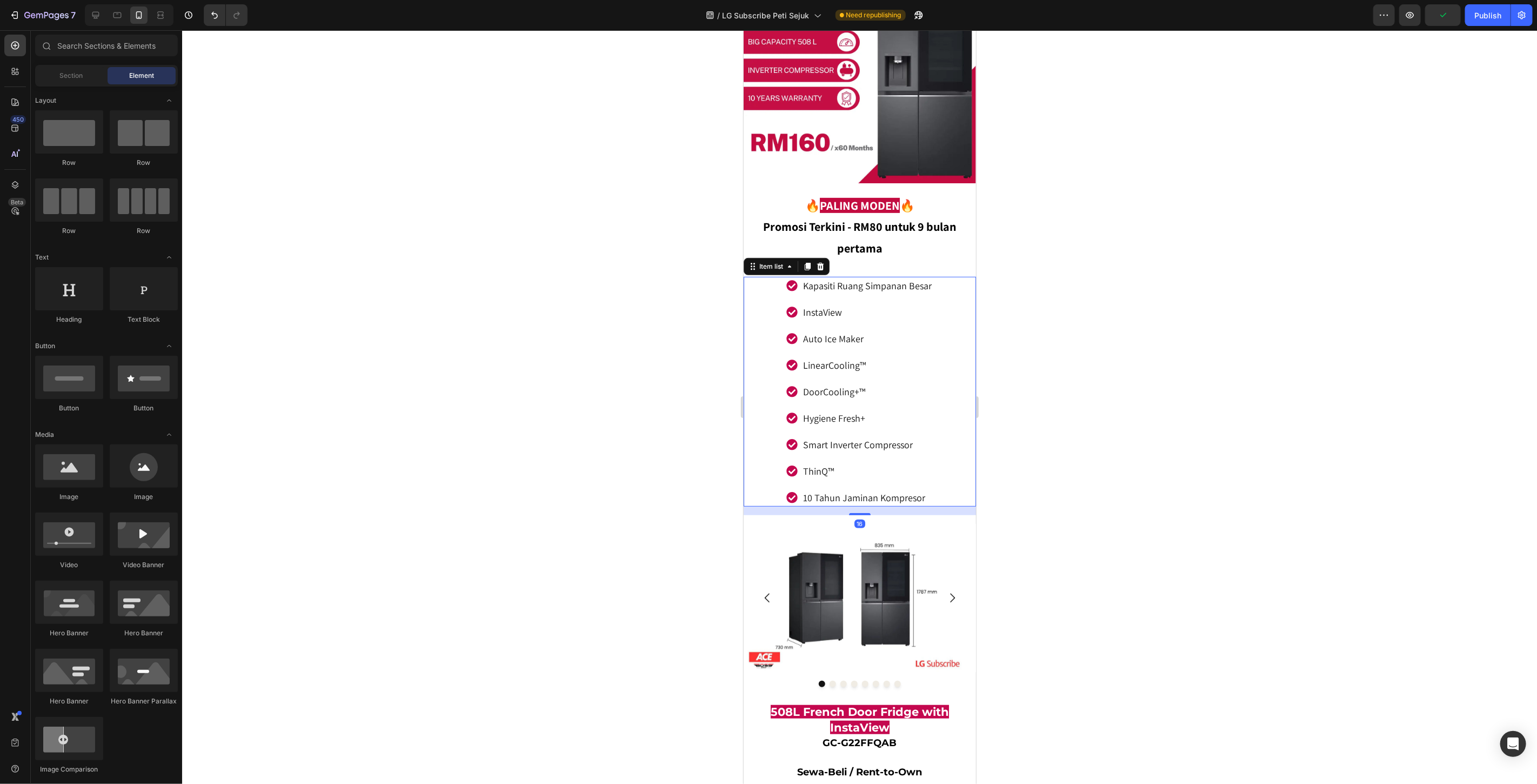
click at [932, 370] on div "Kapasiti Ruang Simpanan Besar InstaView Auto Ice Maker LinearCooling™ DoorCooli…" at bounding box center [859, 391] width 211 height 230
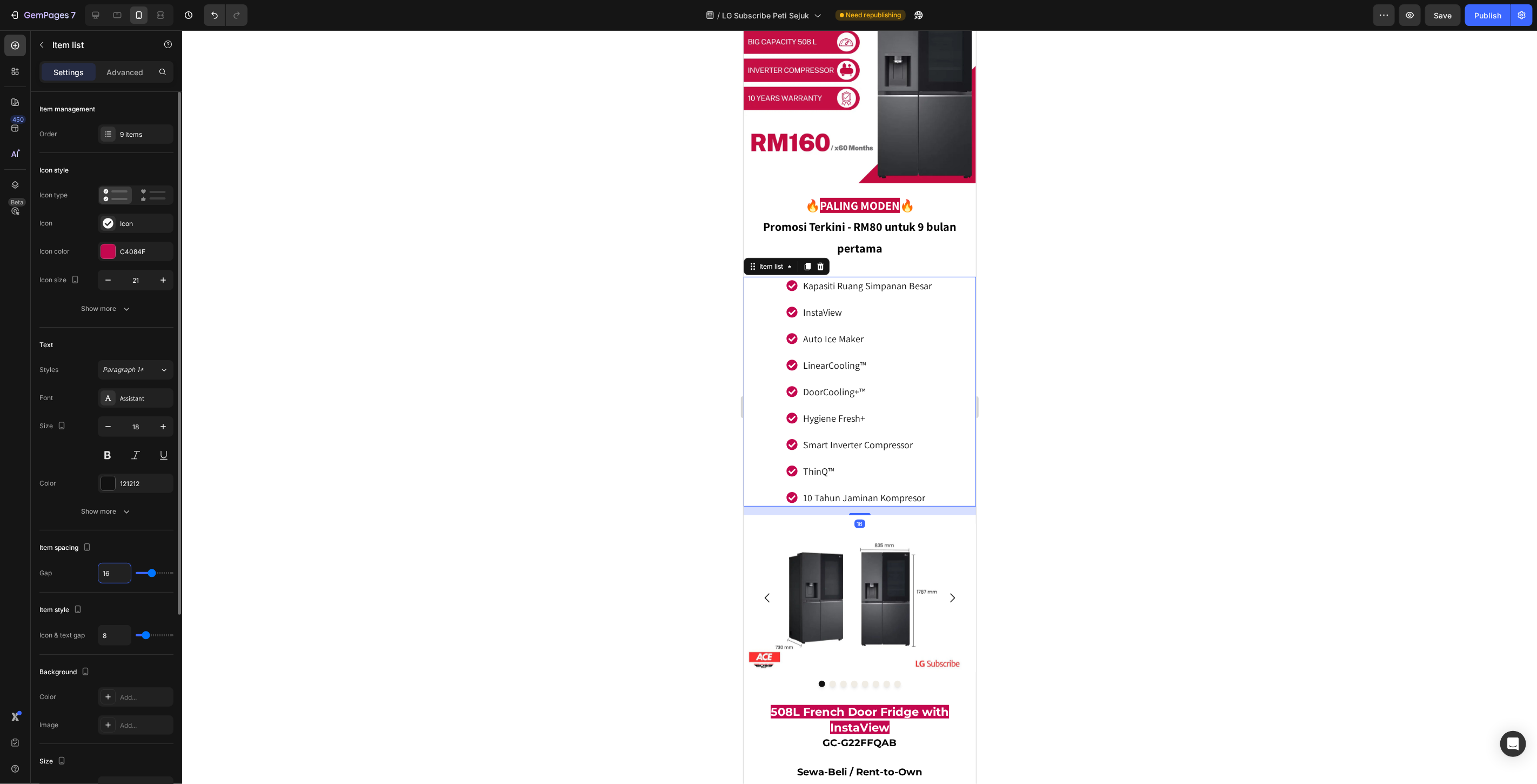
type input "5"
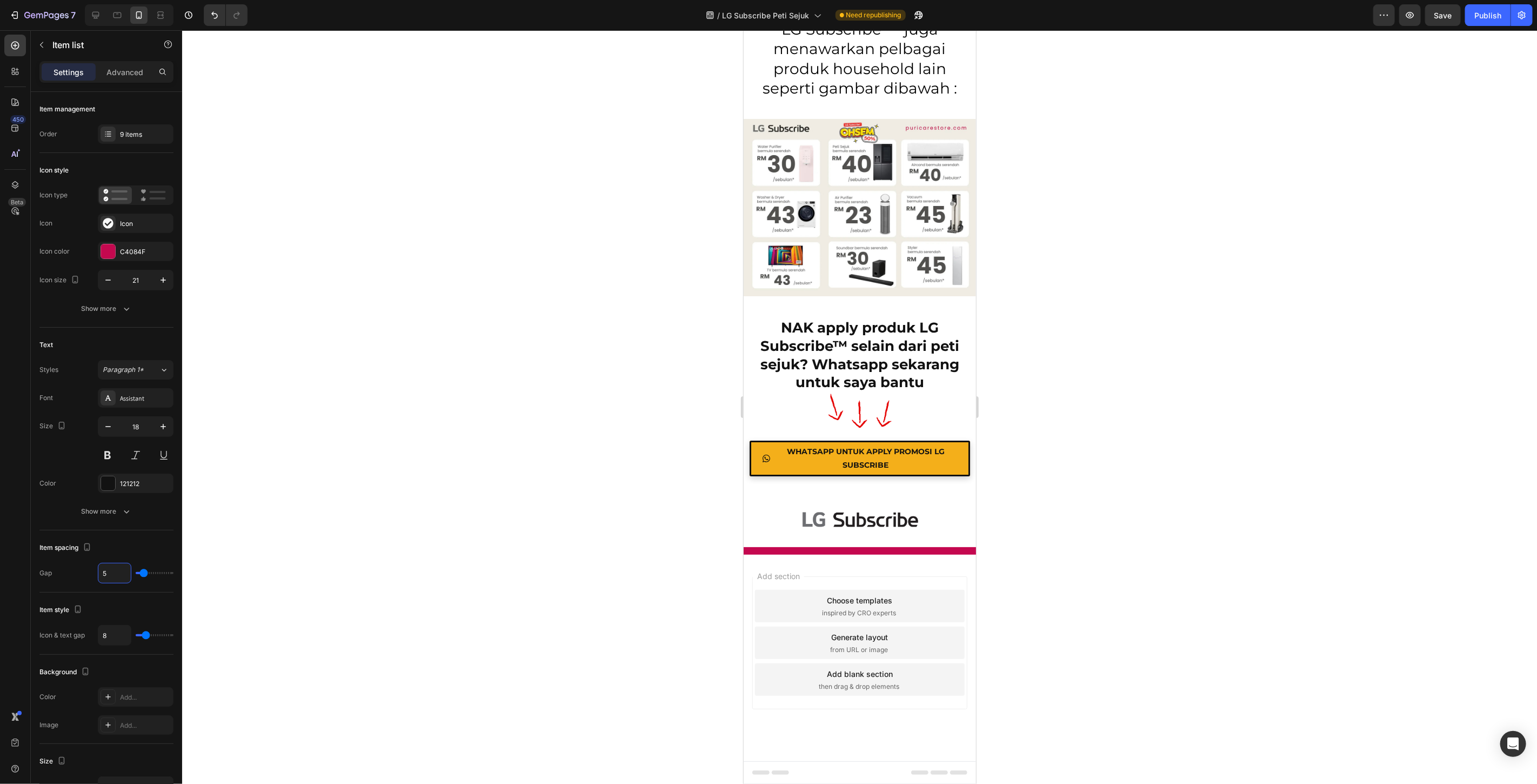
scroll to position [11543, 0]
type input "5"
click at [1438, 15] on span "Save" at bounding box center [1444, 15] width 18 height 9
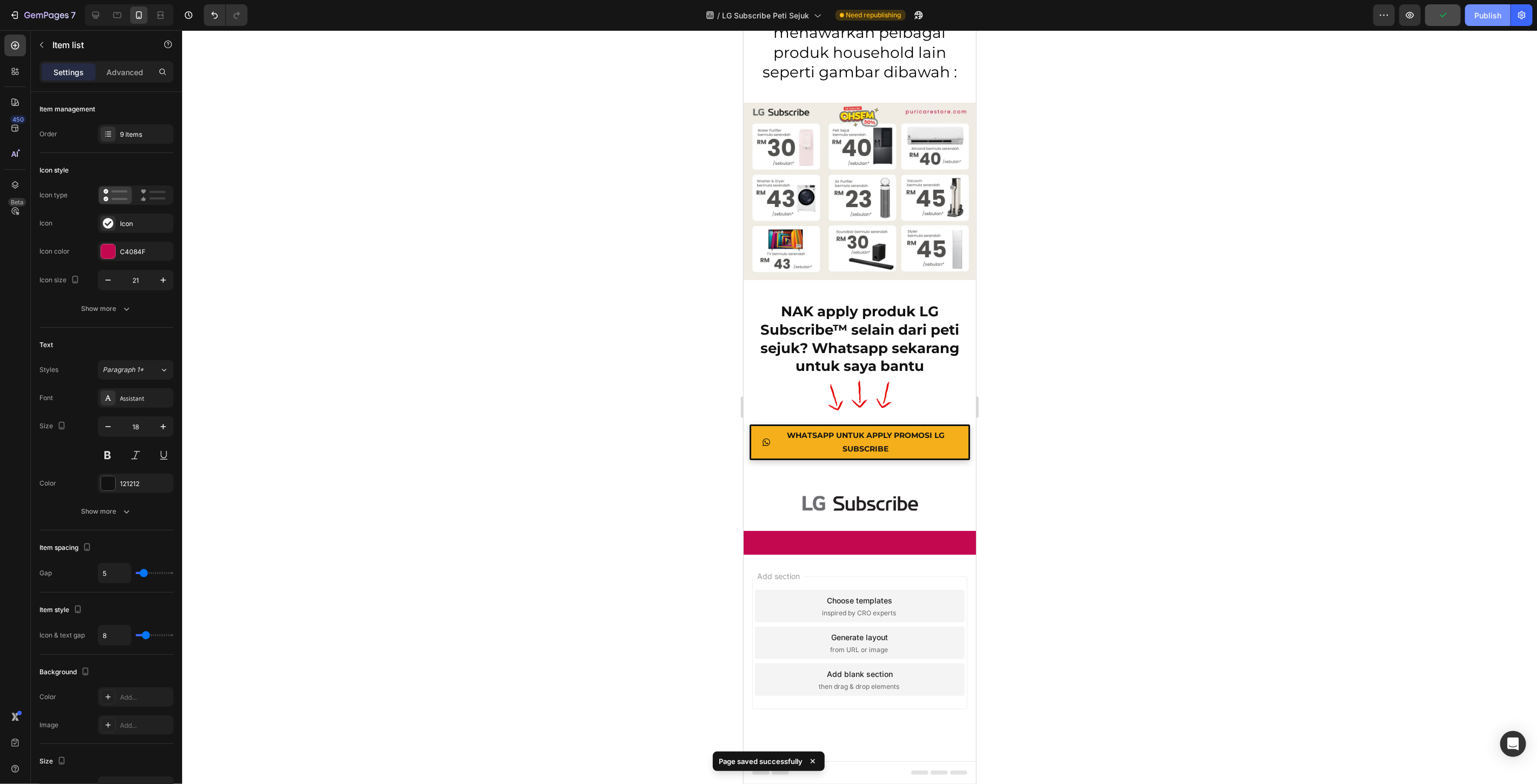
click at [1484, 14] on div "Publish" at bounding box center [1488, 15] width 27 height 11
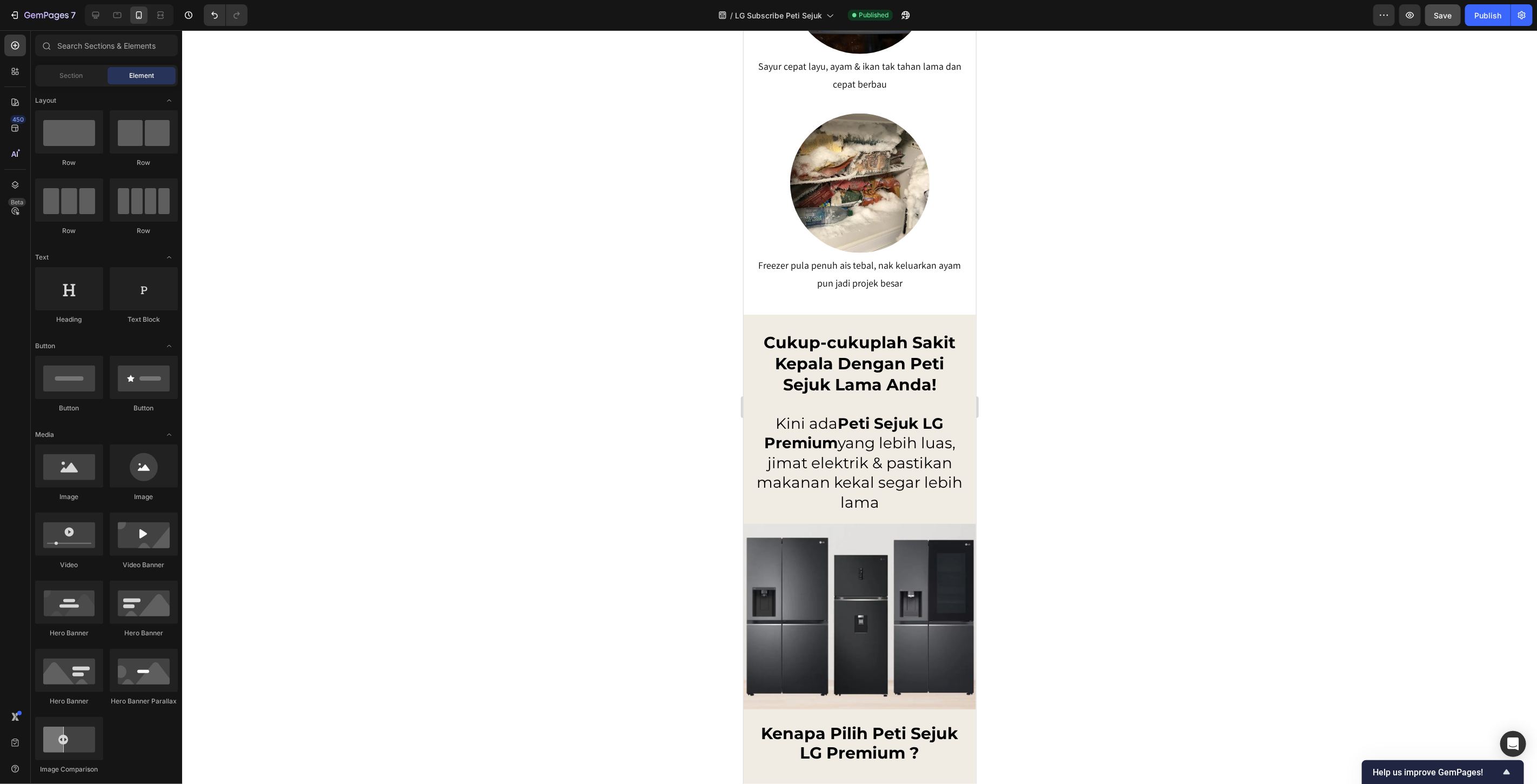
scroll to position [1195, 0]
